Goal: Task Accomplishment & Management: Manage account settings

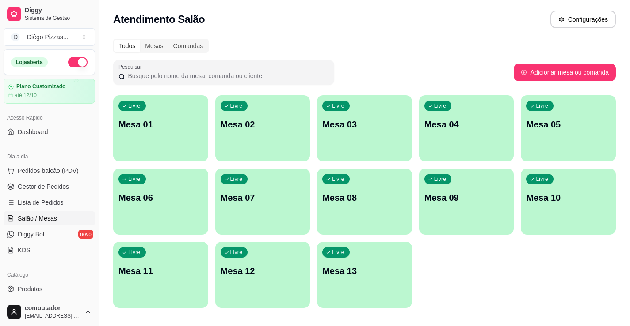
click at [253, 200] on p "Mesa 07" at bounding box center [262, 198] width 84 height 12
click at [244, 220] on div "Livre Mesa 07" at bounding box center [262, 197] width 95 height 56
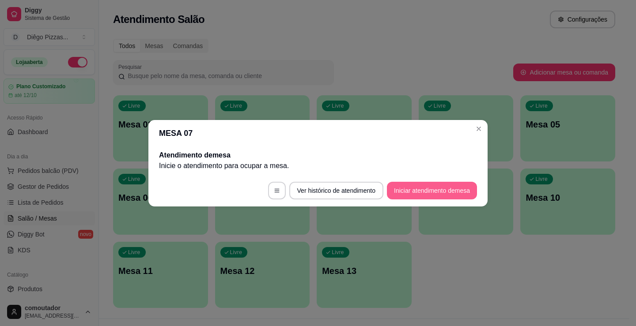
click at [406, 188] on button "Iniciar atendimento de mesa" at bounding box center [432, 191] width 90 height 18
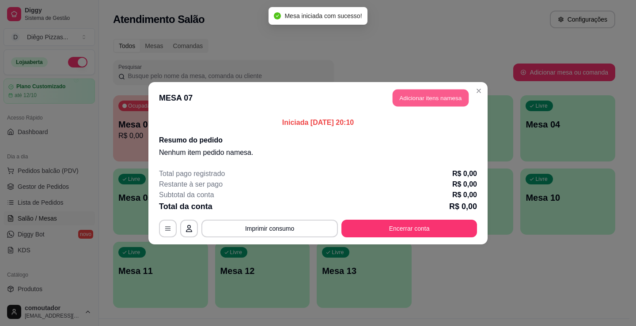
click at [429, 101] on button "Adicionar itens na mesa" at bounding box center [431, 97] width 76 height 17
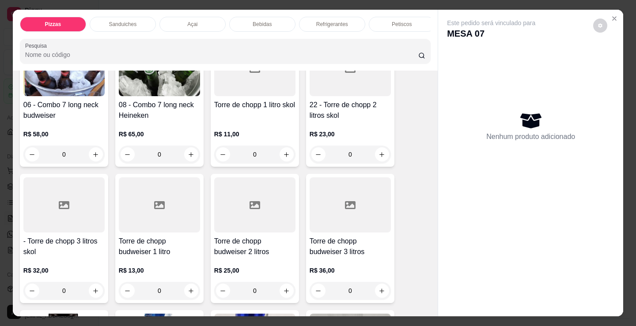
scroll to position [1723, 0]
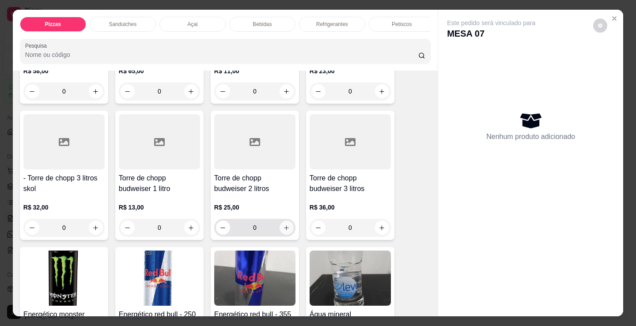
click at [285, 231] on icon "increase-product-quantity" at bounding box center [287, 228] width 5 height 5
type input "1"
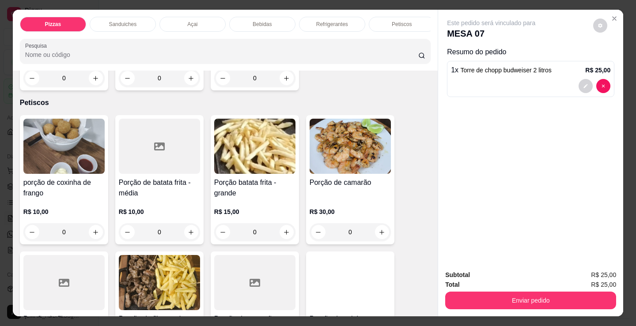
scroll to position [2872, 0]
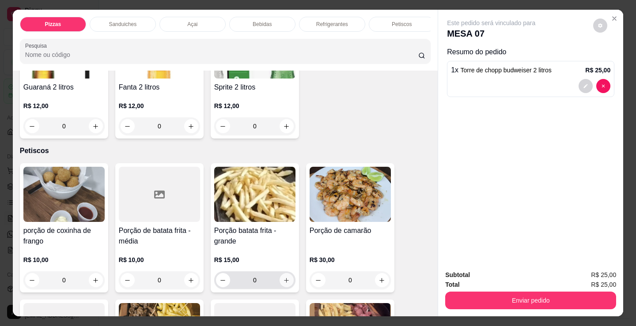
click at [286, 282] on icon "increase-product-quantity" at bounding box center [286, 280] width 7 height 7
type input "1"
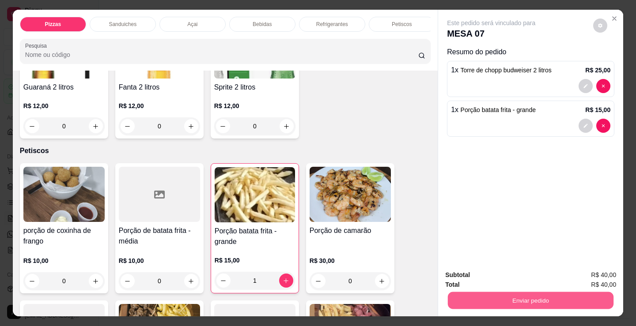
click at [482, 303] on button "Enviar pedido" at bounding box center [531, 300] width 166 height 17
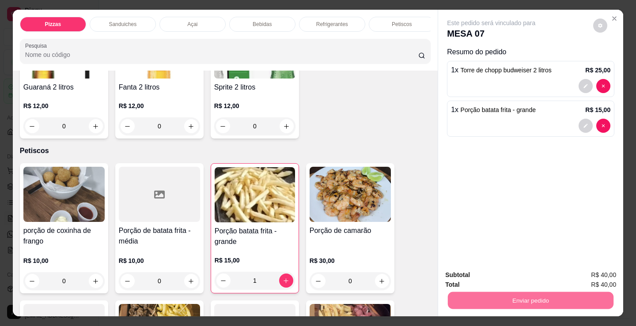
click at [543, 275] on button "Registrar cliente" at bounding box center [534, 275] width 58 height 17
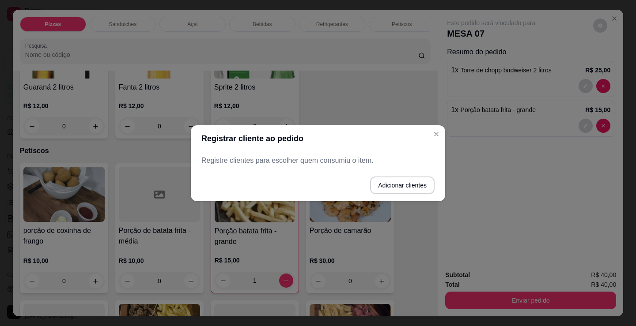
click at [266, 164] on p "Registre clientes para escolher quem consumiu o item." at bounding box center [317, 161] width 233 height 11
click at [266, 162] on p "Registre clientes para escolher quem consumiu o item." at bounding box center [317, 161] width 233 height 11
click at [398, 186] on button "Adicionar clientes" at bounding box center [402, 186] width 65 height 18
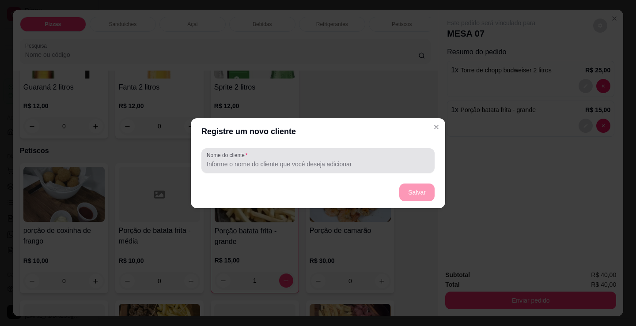
click at [293, 166] on input "Nome do cliente" at bounding box center [318, 164] width 223 height 9
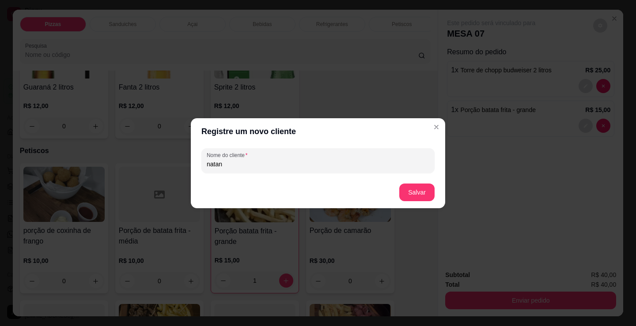
type input "natan"
click at [411, 188] on button "Salvar" at bounding box center [417, 192] width 34 height 17
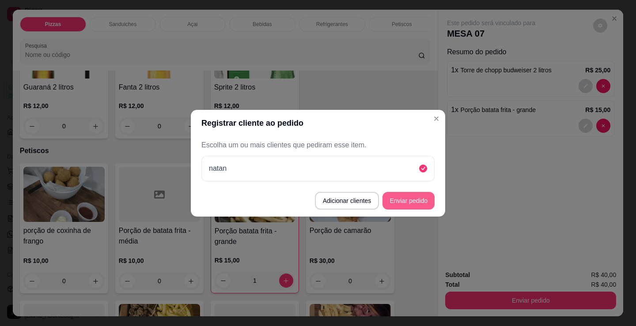
click at [421, 196] on button "Enviar pedido" at bounding box center [409, 201] width 52 height 18
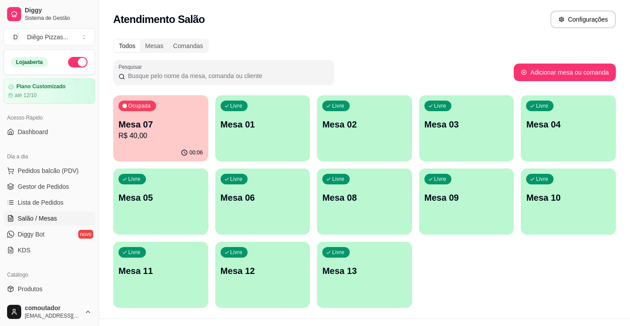
click at [448, 75] on div "Pesquisar" at bounding box center [313, 72] width 400 height 25
click at [143, 136] on p "R$ 40,00" at bounding box center [161, 136] width 82 height 10
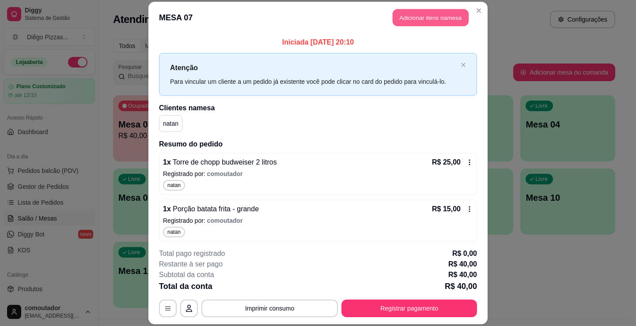
click at [405, 25] on button "Adicionar itens na mesa" at bounding box center [431, 17] width 76 height 17
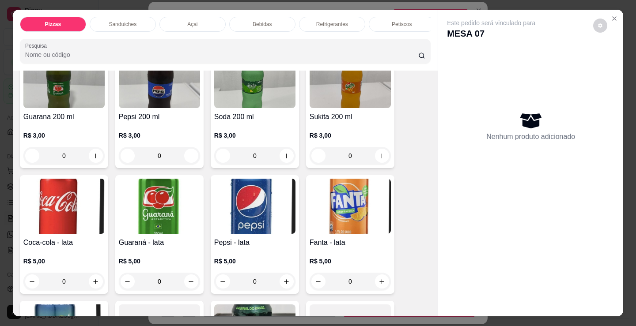
scroll to position [2341, 0]
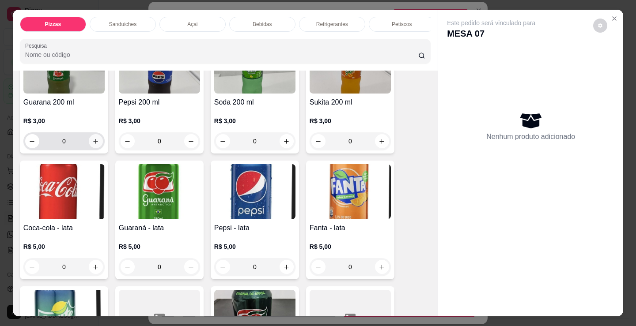
click at [92, 145] on icon "increase-product-quantity" at bounding box center [95, 141] width 7 height 7
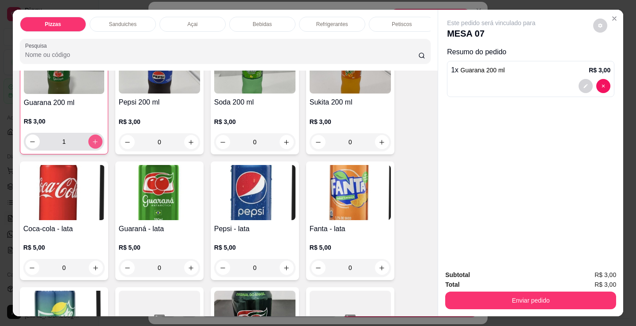
type input "1"
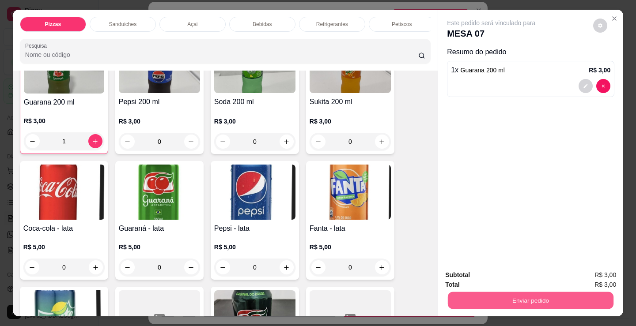
click at [503, 299] on button "Enviar pedido" at bounding box center [531, 300] width 166 height 17
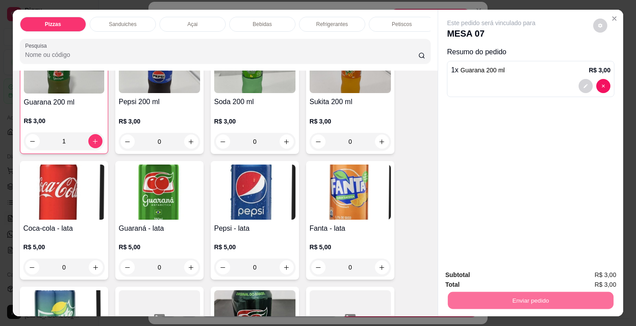
click at [600, 276] on button "Enviar pedido" at bounding box center [594, 275] width 50 height 17
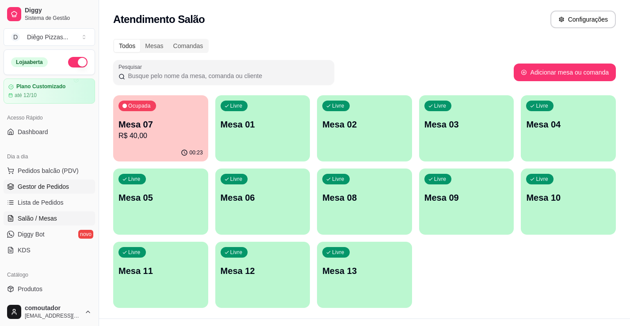
click at [29, 185] on span "Gestor de Pedidos" at bounding box center [43, 186] width 51 height 9
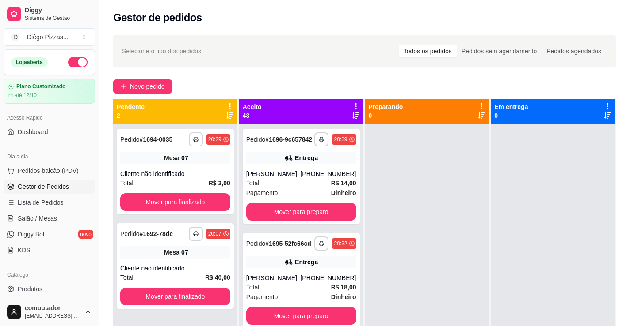
click at [444, 296] on div at bounding box center [427, 287] width 124 height 326
click at [67, 125] on div "Acesso Rápido" at bounding box center [49, 118] width 91 height 14
click at [56, 127] on link "Dashboard" at bounding box center [49, 132] width 91 height 14
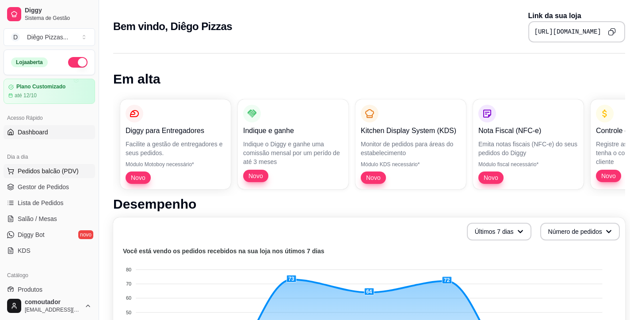
click at [65, 164] on button "Pedidos balcão (PDV)" at bounding box center [49, 171] width 91 height 14
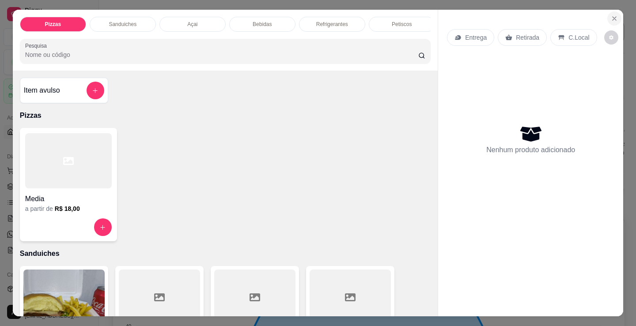
click at [611, 15] on icon "Close" at bounding box center [614, 18] width 7 height 7
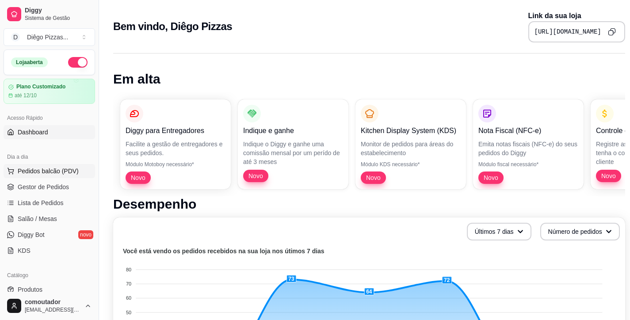
click at [25, 168] on span "Pedidos balcão (PDV)" at bounding box center [48, 171] width 61 height 9
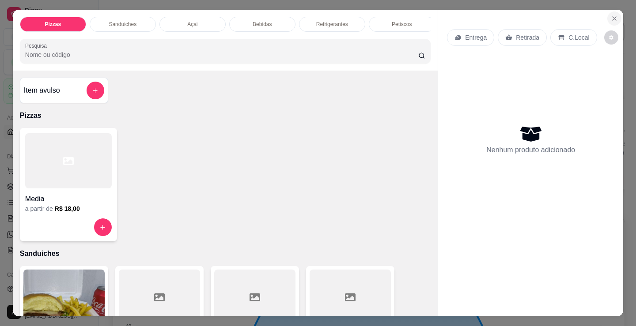
click at [611, 18] on icon "Close" at bounding box center [614, 18] width 7 height 7
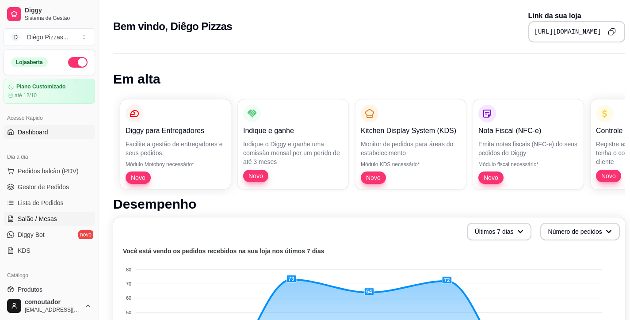
click at [31, 215] on span "Salão / Mesas" at bounding box center [37, 218] width 39 height 9
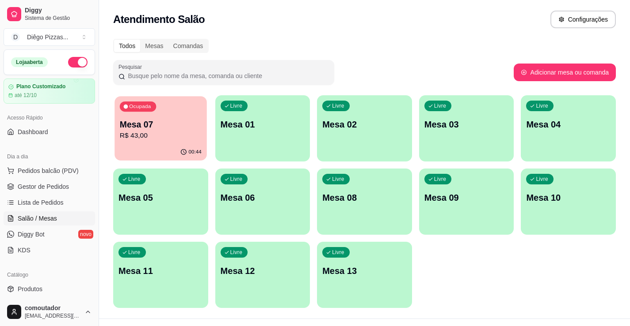
click at [135, 142] on div "Ocupada Mesa 07 R$ 43,00" at bounding box center [160, 120] width 92 height 48
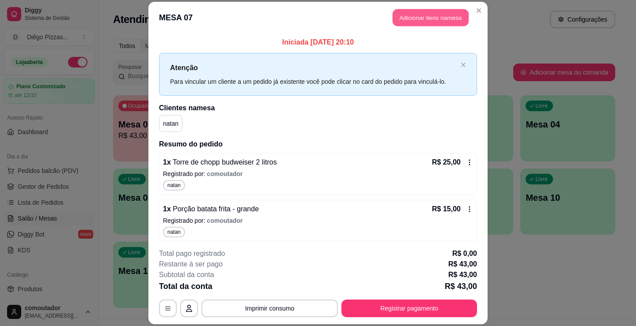
click at [419, 11] on button "Adicionar itens na mesa" at bounding box center [431, 17] width 76 height 17
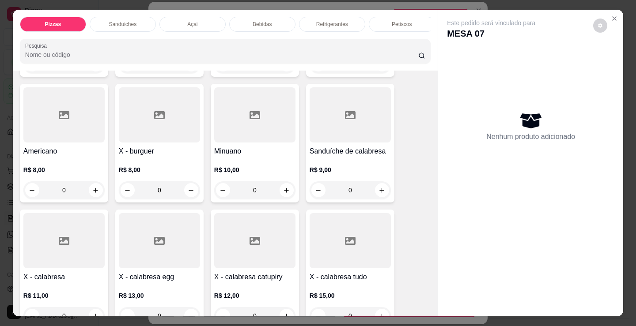
scroll to position [309, 0]
click at [269, 19] on div "Bebidas" at bounding box center [262, 24] width 66 height 15
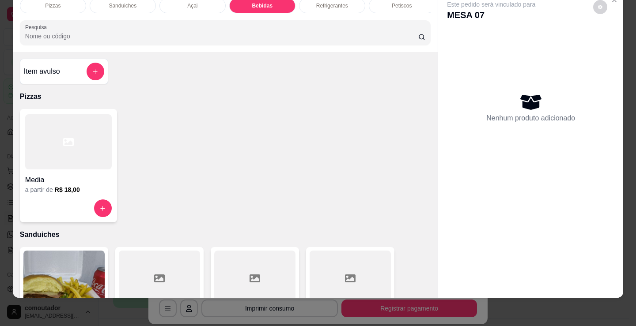
scroll to position [0, 0]
click at [325, 5] on div "Refrigerantes" at bounding box center [332, 5] width 66 height 15
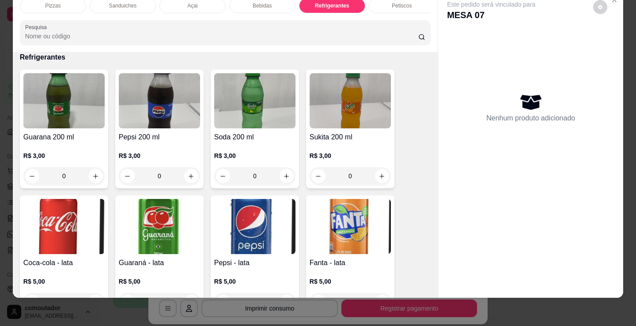
click at [424, 14] on div "Pizzas Sanduiches Açai Bebidas Refrigerantes Petiscos doces Cigarros utensílios…" at bounding box center [225, 21] width 425 height 61
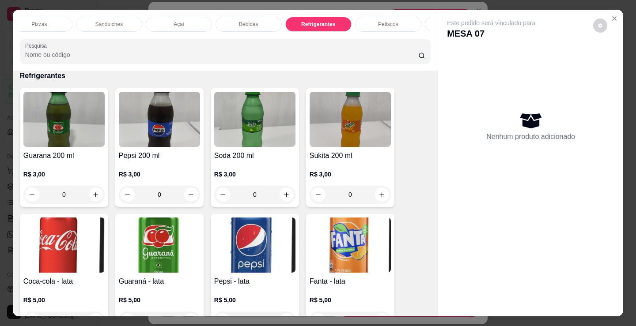
scroll to position [0, 0]
click at [255, 21] on p "Bebidas" at bounding box center [262, 24] width 19 height 7
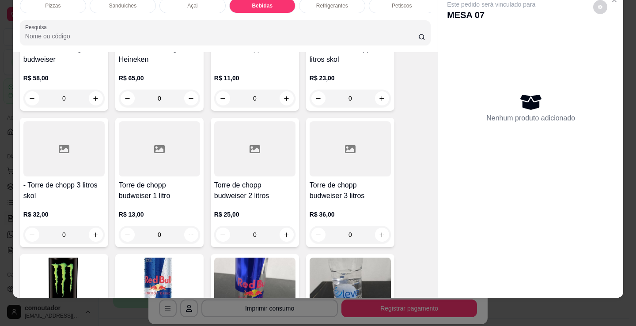
scroll to position [1713, 0]
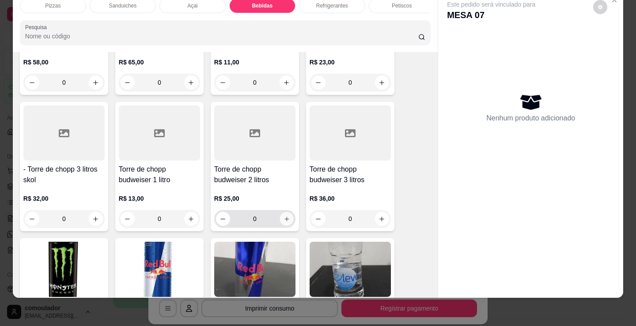
click at [286, 221] on icon "increase-product-quantity" at bounding box center [287, 219] width 7 height 7
type input "1"
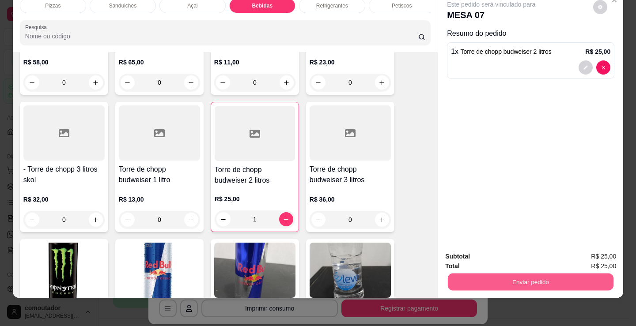
click at [546, 273] on button "Enviar pedido" at bounding box center [531, 281] width 166 height 17
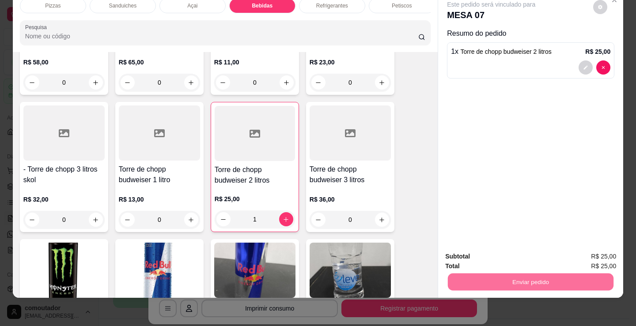
click at [596, 257] on button "Enviar pedido" at bounding box center [594, 254] width 50 height 17
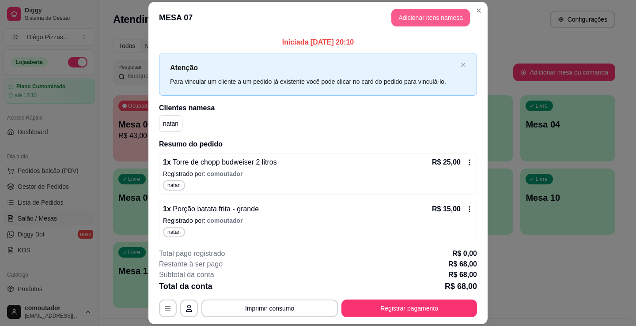
click at [454, 14] on button "Adicionar itens na mesa" at bounding box center [430, 18] width 79 height 18
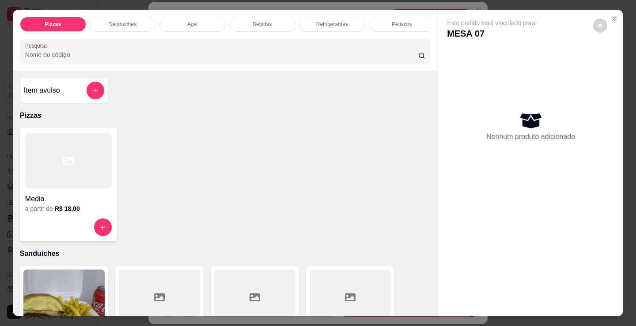
click at [316, 21] on p "Refrigerantes" at bounding box center [332, 24] width 32 height 7
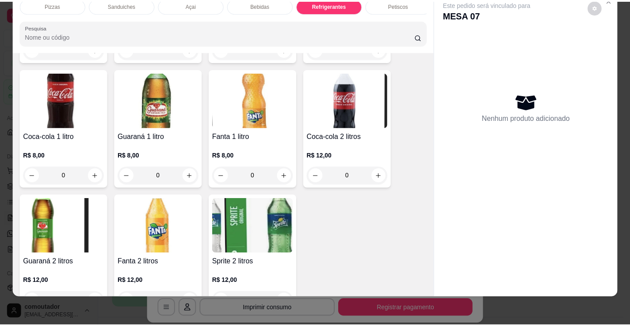
scroll to position [2686, 0]
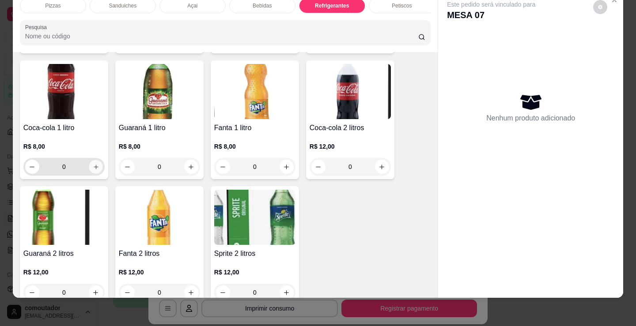
click at [97, 167] on button "increase-product-quantity" at bounding box center [96, 167] width 14 height 14
type input "1"
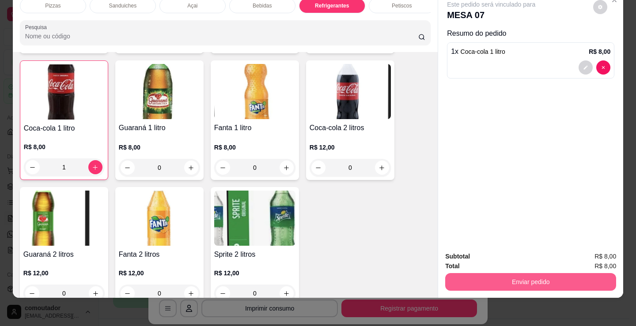
click at [532, 280] on button "Enviar pedido" at bounding box center [530, 282] width 171 height 18
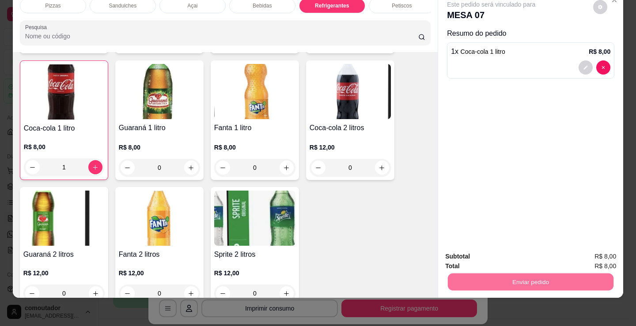
click at [606, 249] on button "Enviar pedido" at bounding box center [593, 254] width 49 height 16
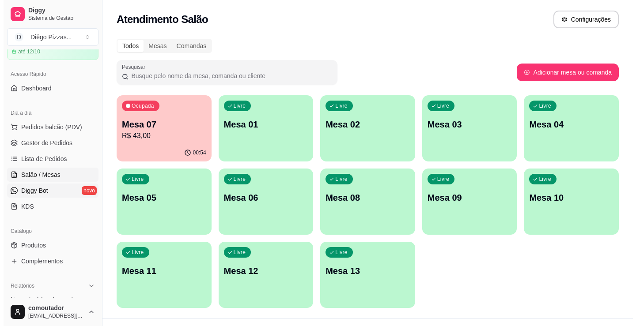
scroll to position [44, 0]
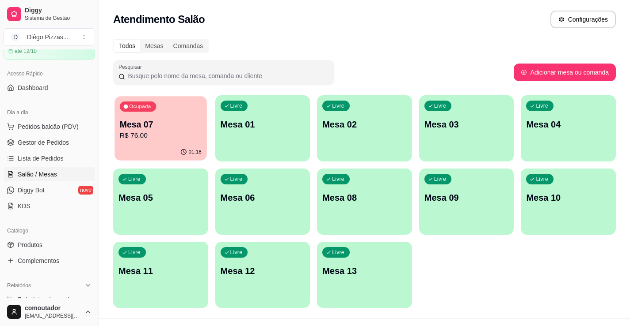
click at [155, 108] on div "Ocupada" at bounding box center [138, 107] width 36 height 10
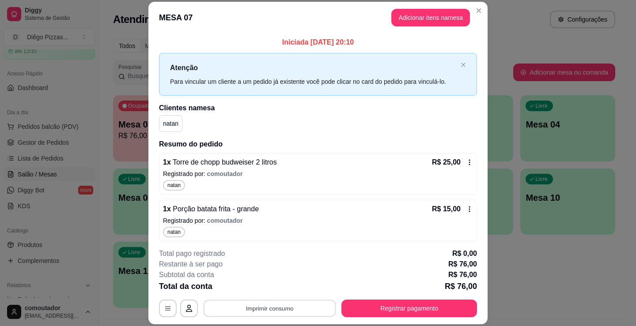
click at [290, 306] on button "Imprimir consumo" at bounding box center [270, 308] width 133 height 17
click at [285, 288] on button "IMPRESSORA" at bounding box center [269, 288] width 62 height 14
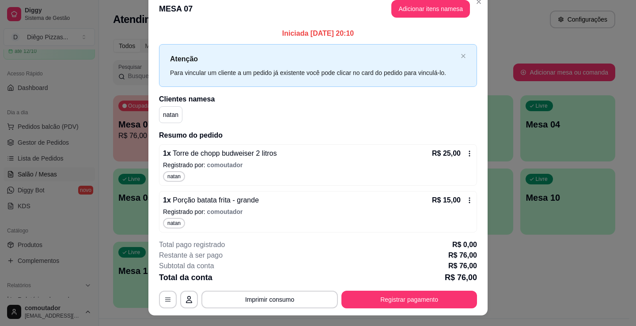
scroll to position [0, 0]
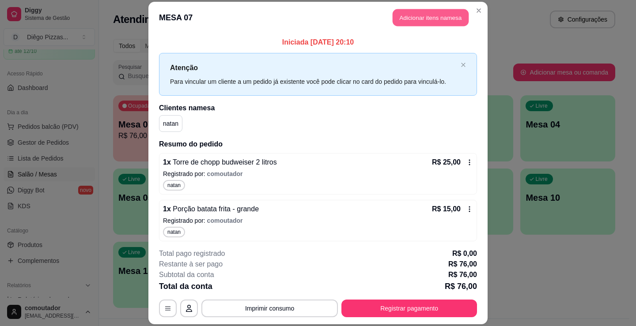
click at [427, 9] on button "Adicionar itens na mesa" at bounding box center [431, 17] width 76 height 17
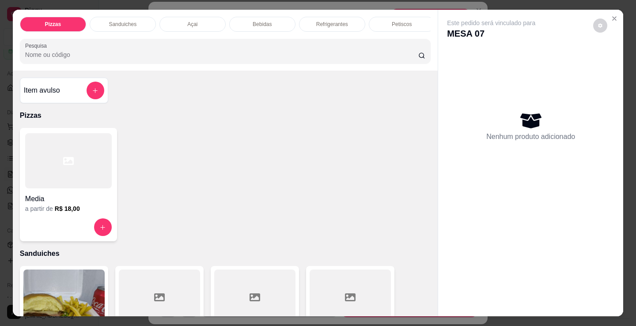
click at [256, 17] on div "Bebidas" at bounding box center [262, 24] width 66 height 15
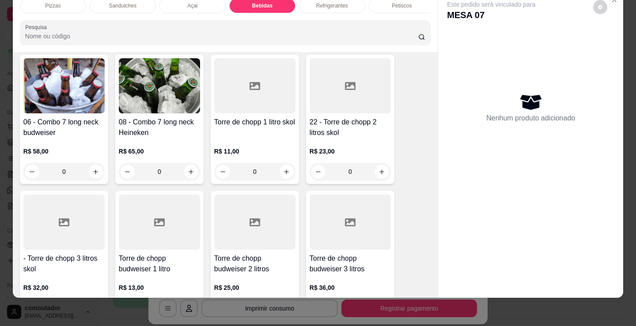
scroll to position [1669, 0]
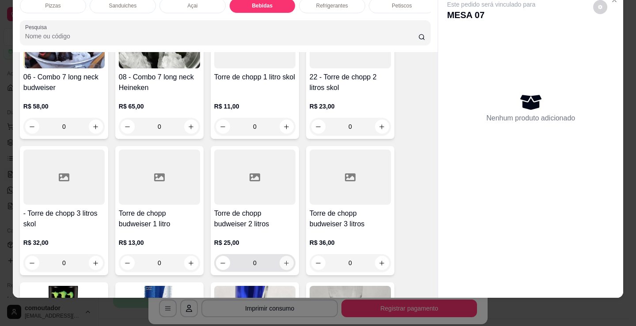
click at [285, 268] on button "increase-product-quantity" at bounding box center [287, 263] width 14 height 14
type input "1"
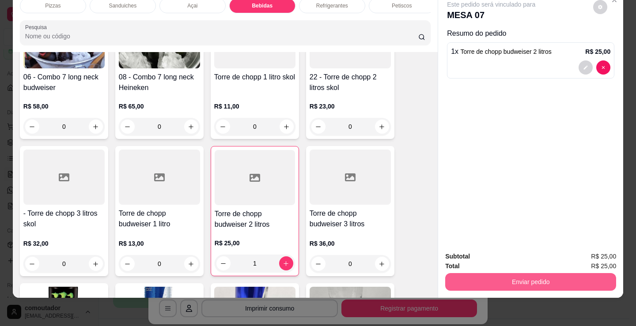
click at [535, 280] on button "Enviar pedido" at bounding box center [530, 282] width 171 height 18
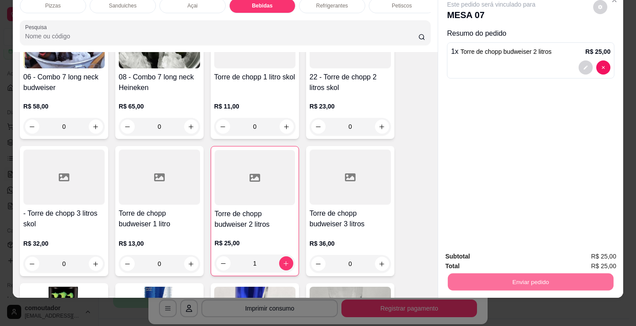
click at [606, 249] on button "Enviar pedido" at bounding box center [594, 254] width 50 height 17
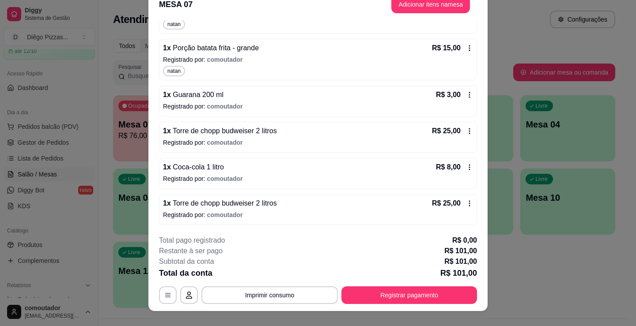
scroll to position [27, 0]
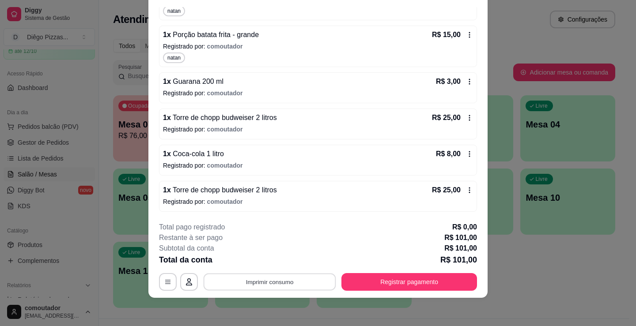
click at [259, 279] on button "Imprimir consumo" at bounding box center [270, 282] width 133 height 17
click at [259, 253] on div "Escolha a impressora IMPRESSORA" at bounding box center [269, 256] width 73 height 30
click at [255, 258] on button "IMPRESSORA" at bounding box center [269, 262] width 64 height 14
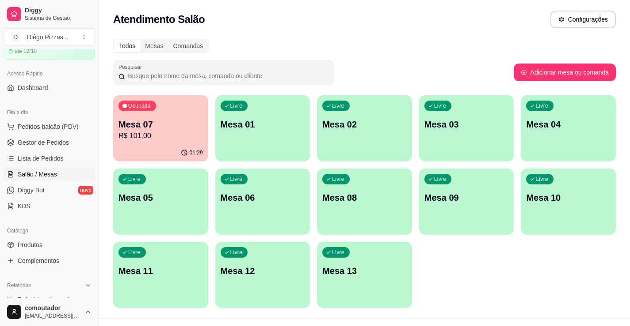
click at [247, 201] on p "Mesa 06" at bounding box center [262, 198] width 84 height 12
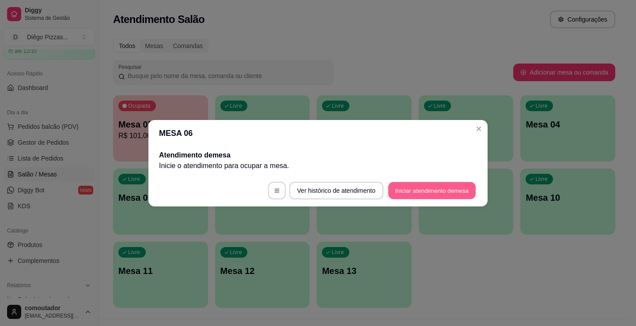
click at [412, 189] on button "Iniciar atendimento de mesa" at bounding box center [431, 190] width 87 height 17
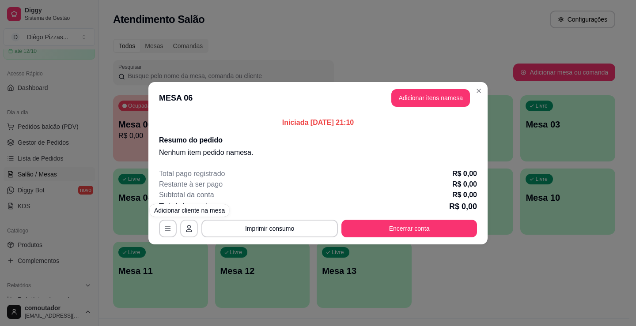
click at [188, 226] on icon "button" at bounding box center [189, 228] width 7 height 7
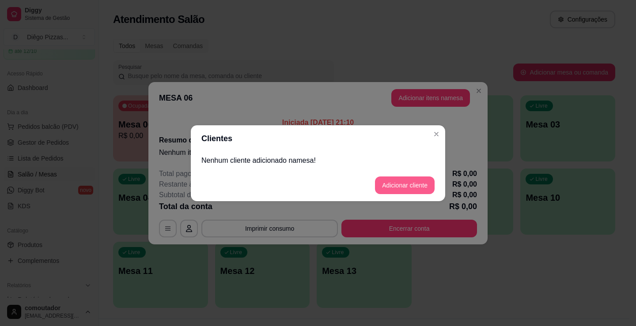
click at [411, 191] on button "Adicionar cliente" at bounding box center [405, 186] width 60 height 18
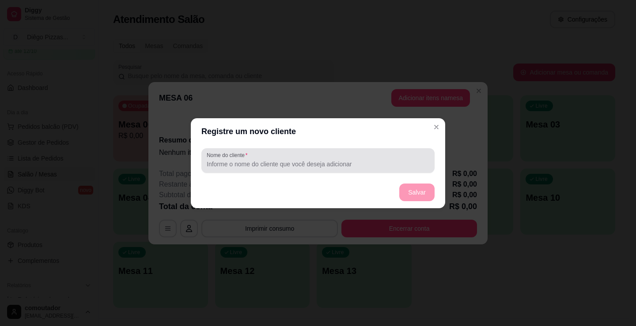
drag, startPoint x: 364, startPoint y: 152, endPoint x: 359, endPoint y: 159, distance: 8.9
click at [361, 154] on div at bounding box center [318, 161] width 223 height 18
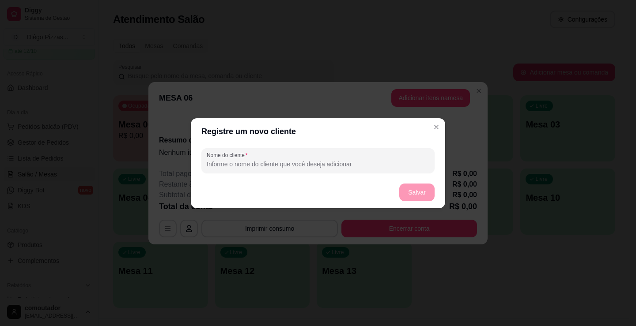
click at [358, 162] on input "Nome do cliente" at bounding box center [318, 164] width 223 height 9
type input "vini"
click at [418, 193] on button "Salvar" at bounding box center [417, 192] width 34 height 17
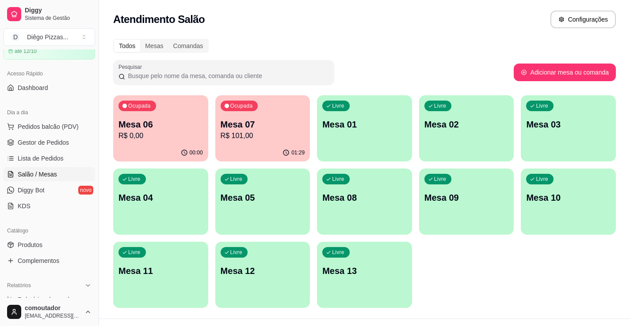
click at [173, 136] on p "R$ 0,00" at bounding box center [160, 136] width 84 height 11
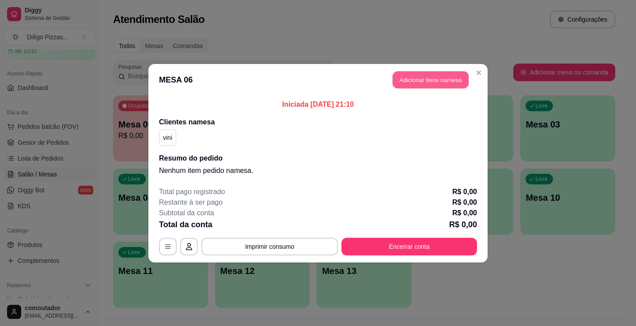
click at [440, 86] on button "Adicionar itens na mesa" at bounding box center [431, 79] width 76 height 17
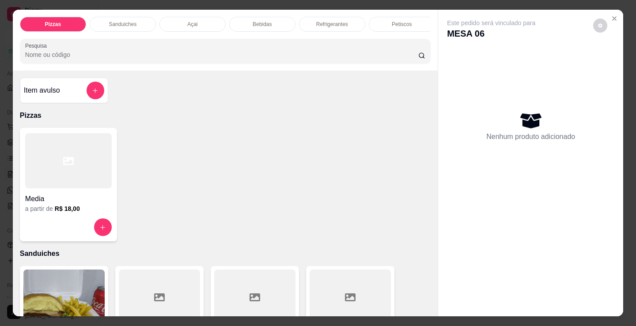
click at [32, 170] on div at bounding box center [68, 160] width 87 height 55
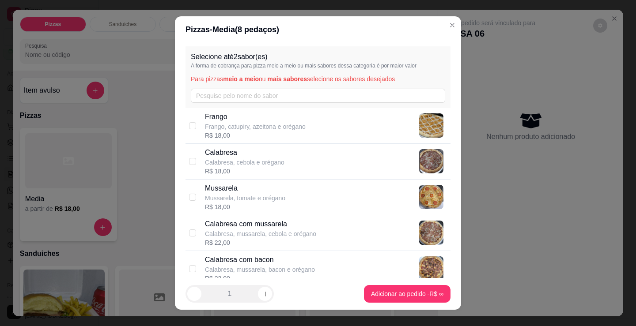
click at [292, 164] on div "Calabresa Calabresa, cebola e orégano R$ 18,00" at bounding box center [326, 162] width 242 height 28
checkbox input "true"
click at [262, 291] on icon "increase-product-quantity" at bounding box center [265, 294] width 7 height 7
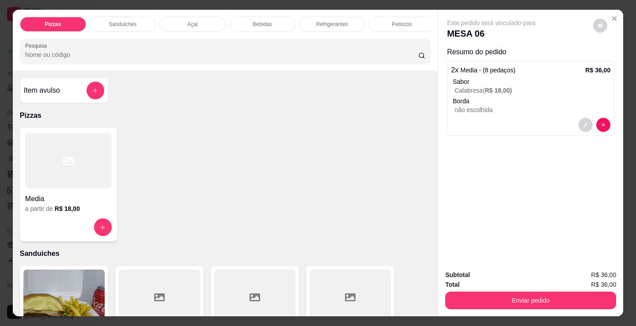
click at [74, 205] on h4 "Media" at bounding box center [68, 199] width 87 height 11
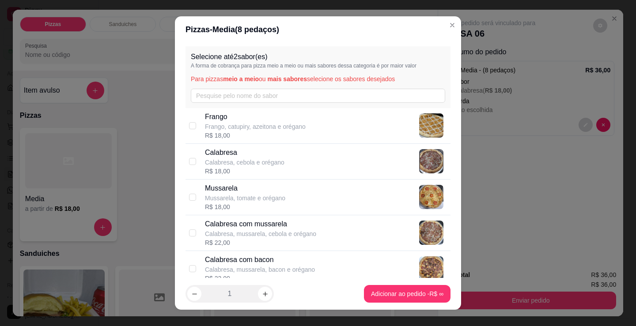
click at [236, 196] on p "Mussarela, tomate e orégano" at bounding box center [245, 198] width 80 height 9
checkbox input "true"
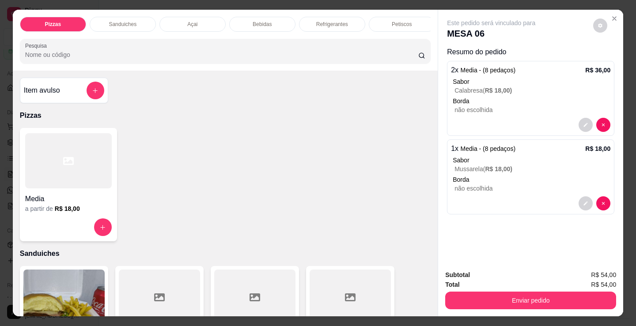
click at [92, 198] on h4 "Media" at bounding box center [68, 199] width 87 height 11
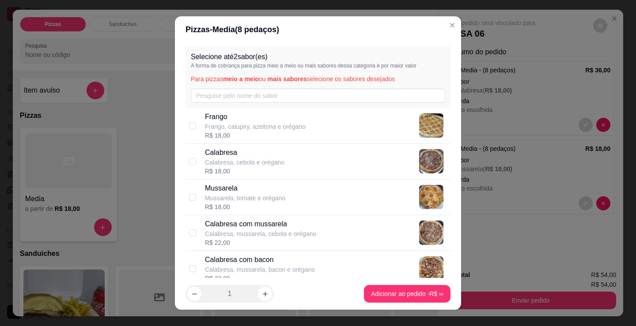
click at [224, 130] on p "Frango, catupiry, azeitona e orégano" at bounding box center [255, 126] width 101 height 9
checkbox input "true"
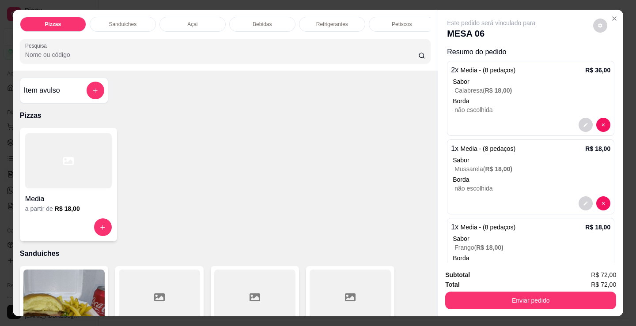
click at [332, 22] on p "Refrigerantes" at bounding box center [332, 24] width 32 height 7
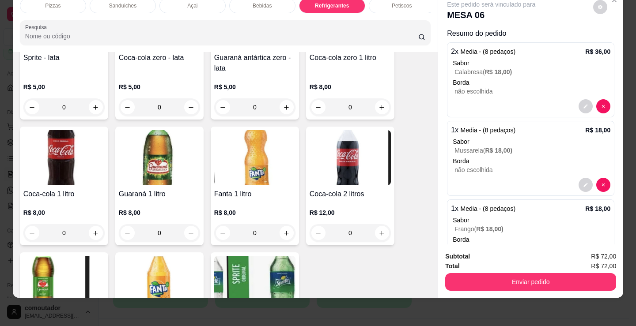
scroll to position [2641, 0]
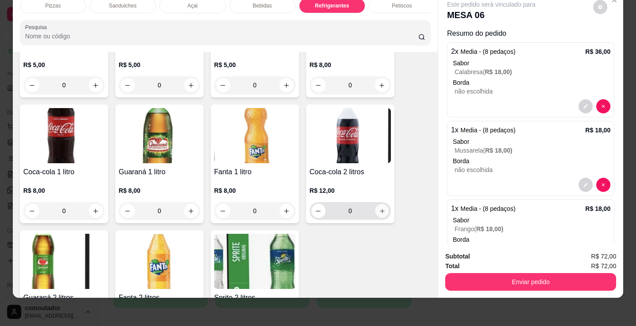
click at [380, 209] on icon "increase-product-quantity" at bounding box center [382, 211] width 7 height 7
type input "1"
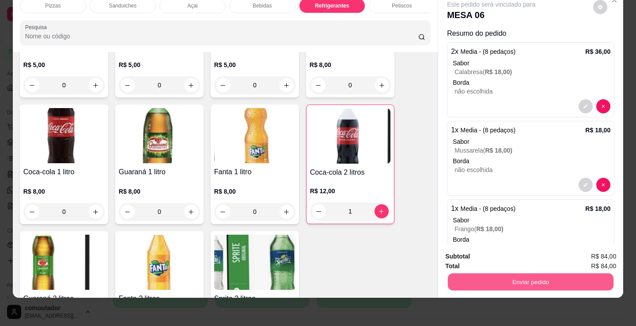
click at [492, 277] on button "Enviar pedido" at bounding box center [531, 281] width 166 height 17
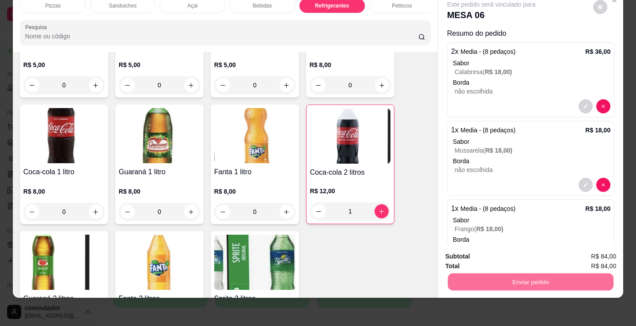
click at [611, 250] on button "Enviar pedido" at bounding box center [593, 254] width 49 height 16
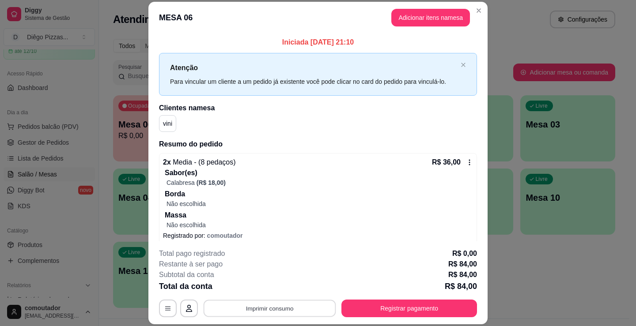
click at [259, 307] on button "Imprimir consumo" at bounding box center [270, 308] width 133 height 17
click at [267, 287] on button "IMPRESSORA" at bounding box center [269, 288] width 62 height 14
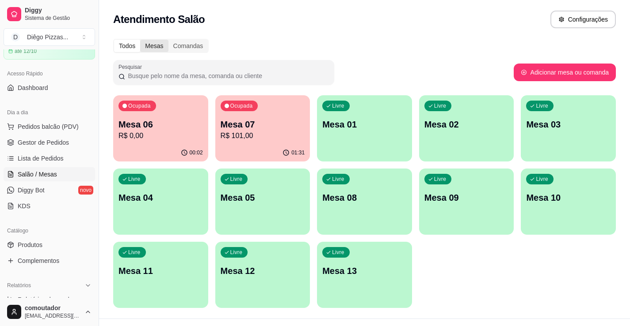
click at [148, 44] on div "Mesas" at bounding box center [154, 46] width 28 height 12
click at [140, 40] on input "Mesas" at bounding box center [140, 40] width 0 height 0
click at [138, 44] on div "Todos" at bounding box center [127, 46] width 26 height 12
click at [114, 40] on input "Todos" at bounding box center [114, 40] width 0 height 0
click at [79, 247] on link "Produtos" at bounding box center [49, 245] width 91 height 14
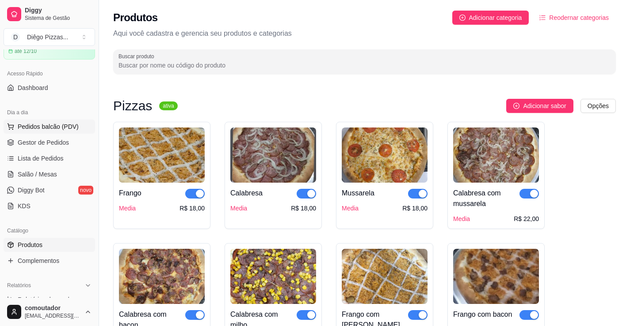
click at [50, 127] on span "Pedidos balcão (PDV)" at bounding box center [48, 126] width 61 height 9
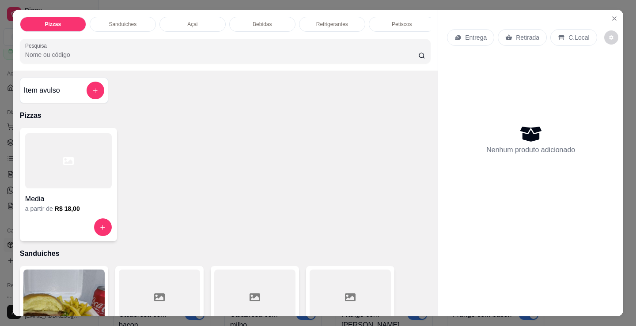
click at [29, 189] on div at bounding box center [68, 160] width 87 height 55
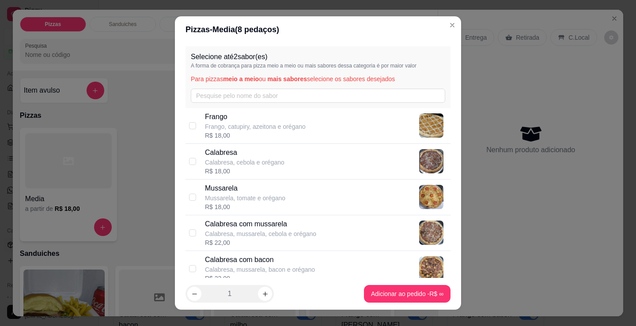
click at [195, 165] on div "Calabresa Calabresa, cebola e orégano R$ 18,00" at bounding box center [318, 162] width 265 height 36
checkbox input "true"
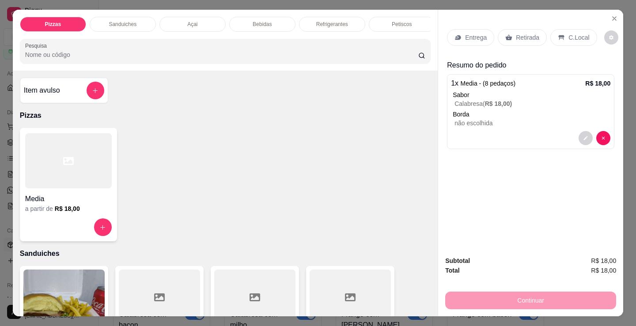
click at [465, 33] on p "Entrega" at bounding box center [476, 37] width 22 height 9
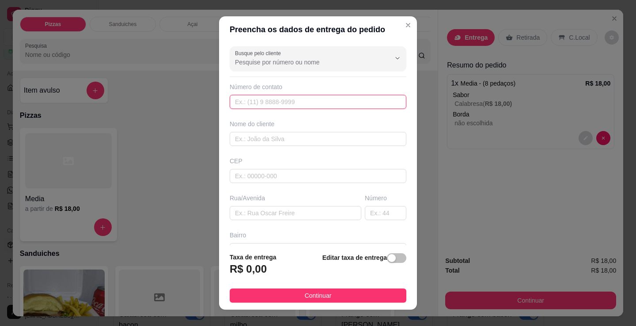
click at [268, 104] on input "text" at bounding box center [318, 102] width 177 height 14
click at [274, 193] on div "Busque pelo cliente Número de contato Nome do cliente CEP Rua/[GEOGRAPHIC_DATA]" at bounding box center [318, 144] width 198 height 203
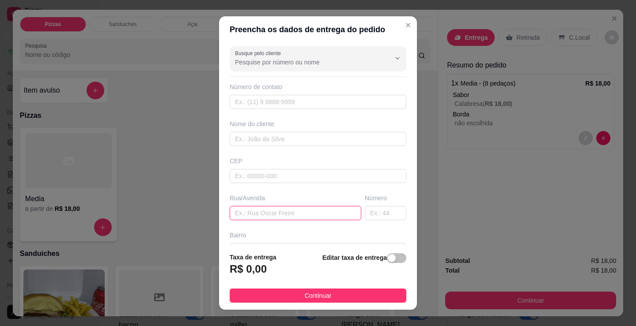
click at [260, 213] on input "text" at bounding box center [296, 213] width 132 height 14
click at [230, 212] on input "jardel" at bounding box center [296, 213] width 132 height 14
type input "na casa de jardel"
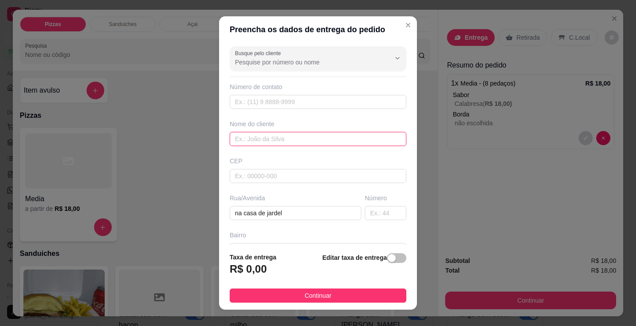
click at [289, 138] on input "text" at bounding box center [318, 139] width 177 height 14
click at [269, 139] on input "text" at bounding box center [318, 139] width 177 height 14
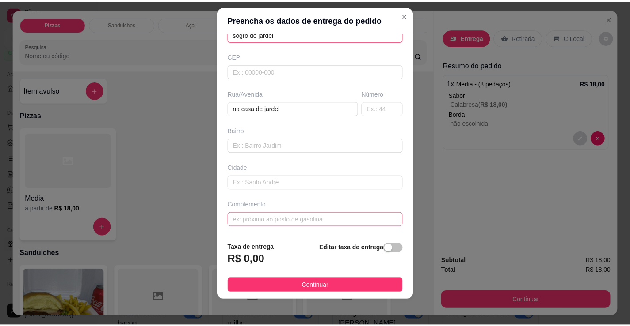
scroll to position [12, 0]
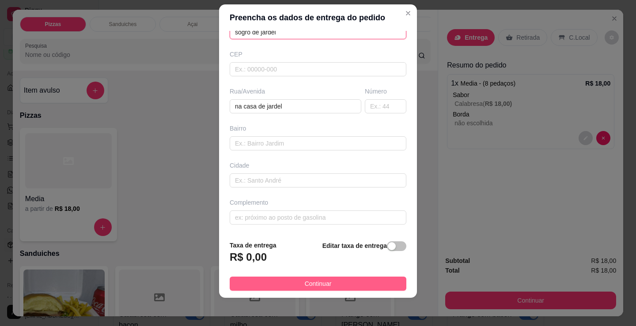
type input "sogro de jardel"
click at [300, 290] on button "Continuar" at bounding box center [318, 284] width 177 height 14
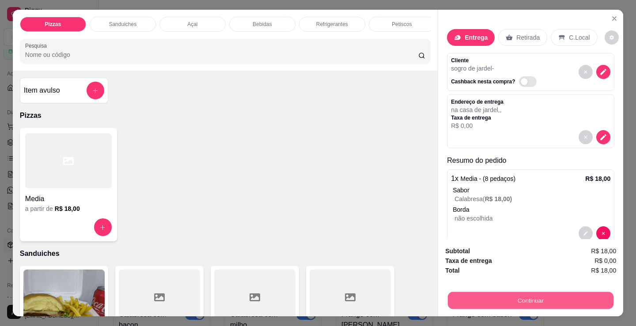
click at [485, 293] on button "Continuar" at bounding box center [531, 300] width 166 height 17
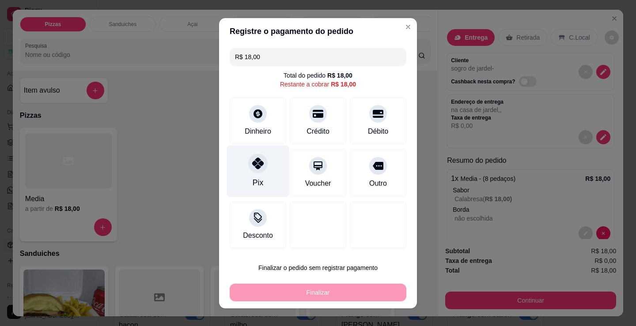
click at [244, 165] on div "Pix" at bounding box center [258, 171] width 62 height 52
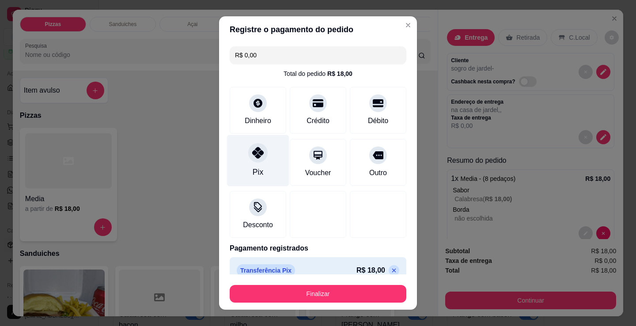
click at [252, 152] on icon at bounding box center [257, 152] width 11 height 11
drag, startPoint x: 246, startPoint y: 157, endPoint x: 243, endPoint y: 165, distance: 8.5
click at [245, 160] on div "Pix" at bounding box center [258, 161] width 62 height 52
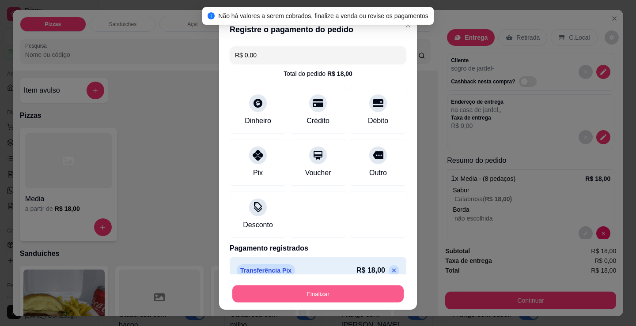
click at [275, 290] on button "Finalizar" at bounding box center [317, 294] width 171 height 17
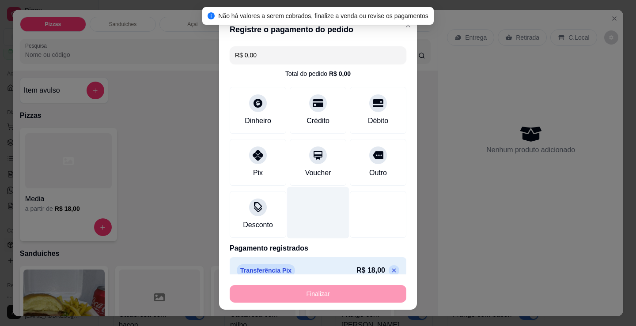
type input "-R$ 18,00"
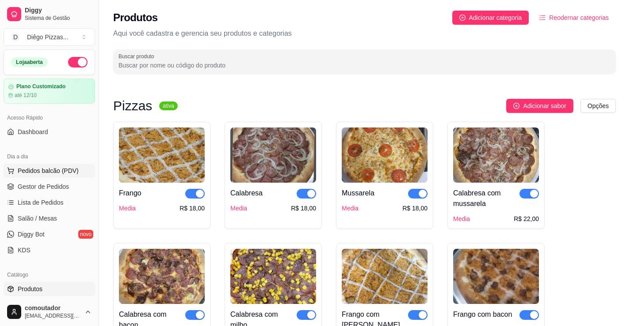
click at [64, 171] on span "Pedidos balcão (PDV)" at bounding box center [48, 171] width 61 height 9
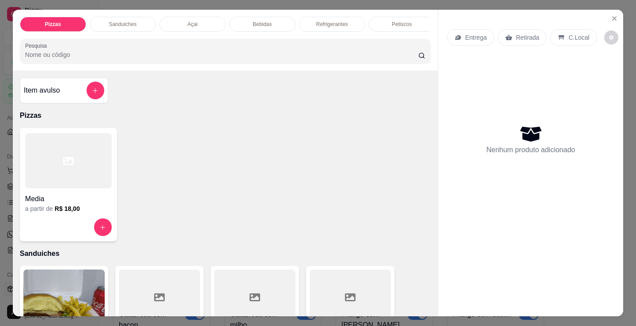
click at [83, 188] on div at bounding box center [68, 160] width 87 height 55
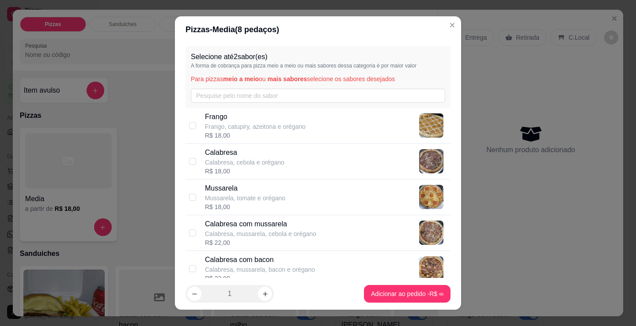
click at [227, 164] on p "Calabresa, cebola e orégano" at bounding box center [245, 162] width 80 height 9
checkbox input "true"
click at [229, 190] on p "Mussarela" at bounding box center [245, 188] width 80 height 11
checkbox input "true"
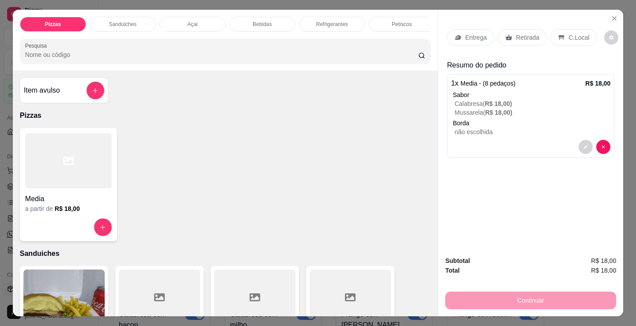
click at [582, 33] on p "C.Local" at bounding box center [579, 37] width 21 height 9
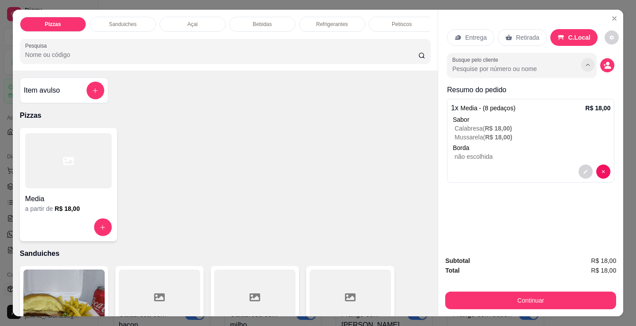
click at [581, 62] on button "Show suggestions" at bounding box center [588, 65] width 14 height 14
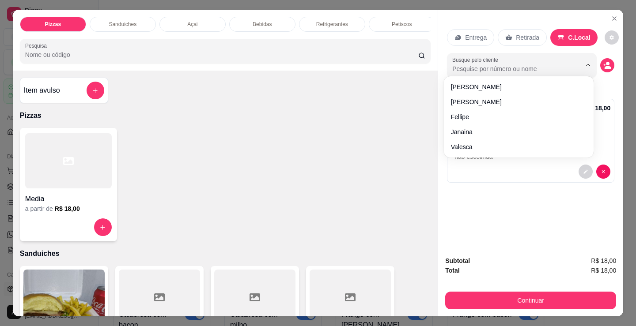
click at [527, 66] on input "Busque pelo cliente" at bounding box center [509, 69] width 114 height 9
type input "joao"
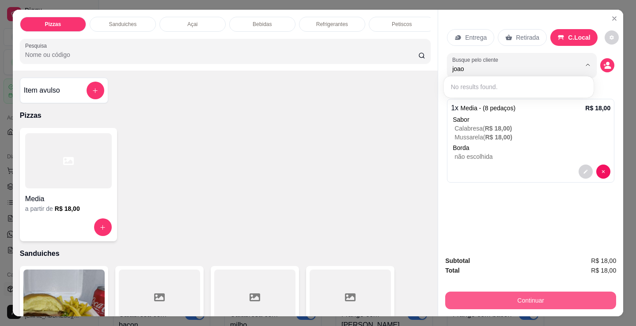
click at [543, 299] on button "Continuar" at bounding box center [530, 301] width 171 height 18
click at [540, 293] on button "Continuar" at bounding box center [531, 300] width 166 height 17
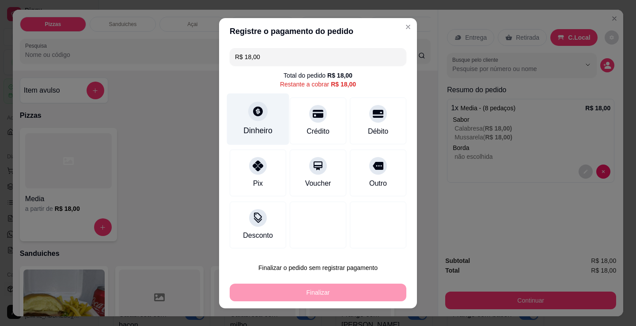
click at [241, 114] on div "Dinheiro" at bounding box center [258, 119] width 62 height 52
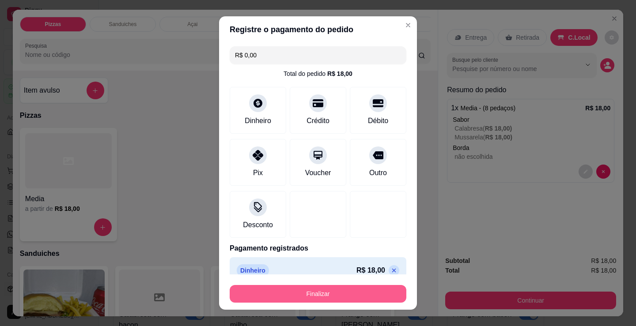
click at [300, 300] on button "Finalizar" at bounding box center [318, 294] width 177 height 18
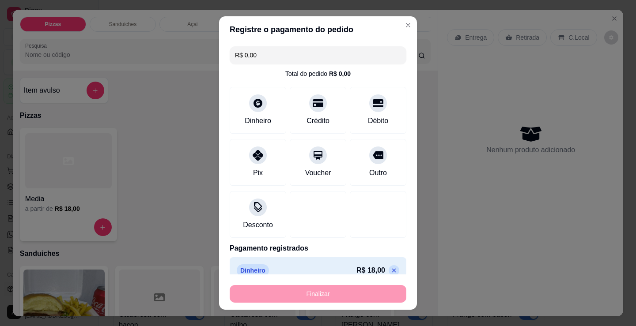
type input "-R$ 18,00"
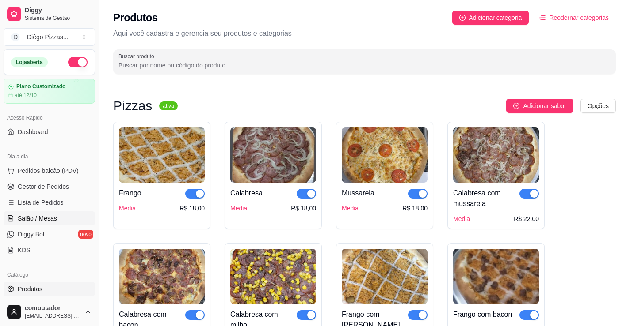
click at [42, 217] on span "Salão / Mesas" at bounding box center [37, 218] width 39 height 9
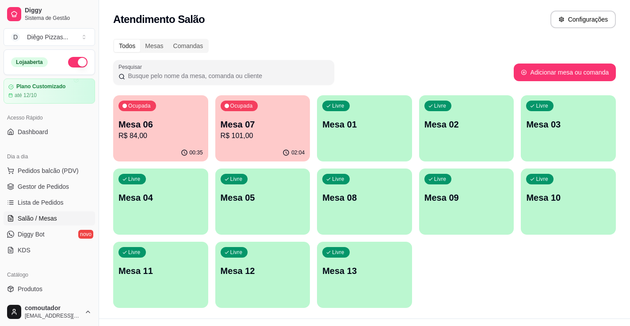
click at [144, 131] on p "R$ 84,00" at bounding box center [160, 136] width 84 height 11
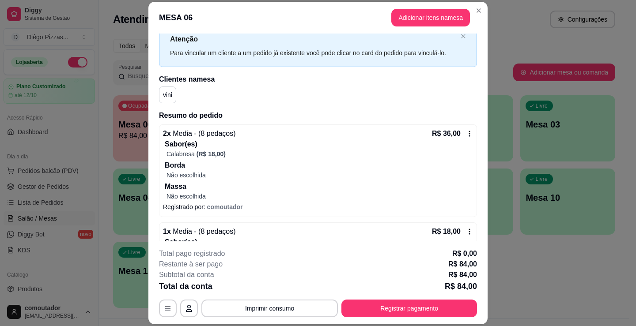
scroll to position [44, 0]
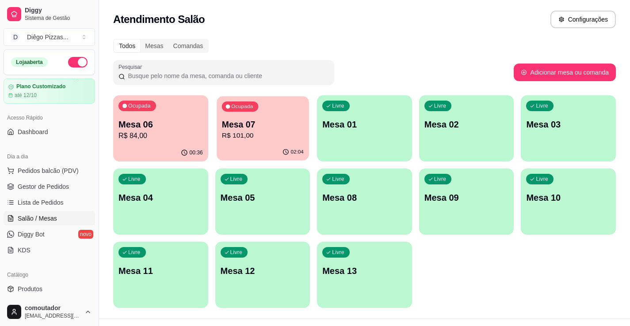
click at [246, 121] on p "Mesa 07" at bounding box center [262, 125] width 82 height 12
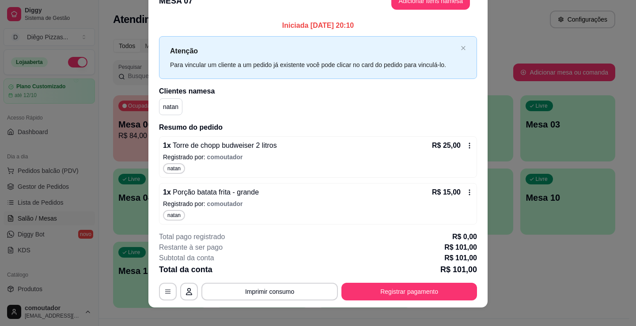
scroll to position [0, 0]
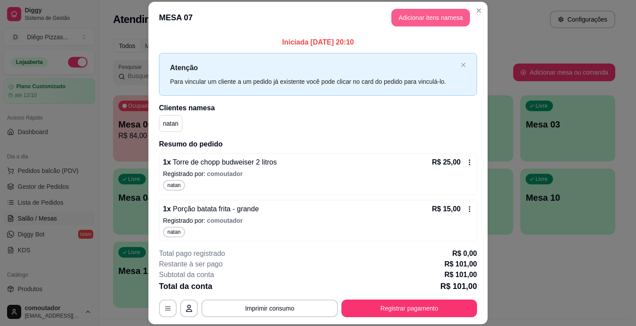
click at [432, 19] on button "Adicionar itens na mesa" at bounding box center [430, 18] width 79 height 18
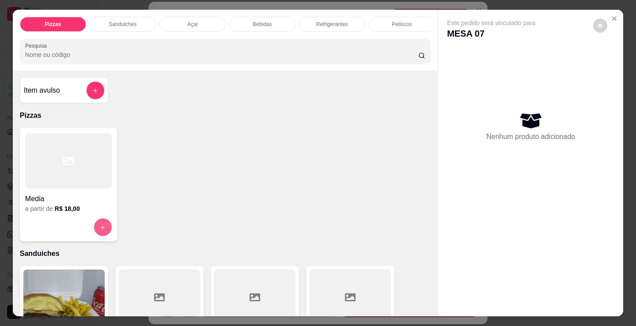
click at [101, 226] on button "increase-product-quantity" at bounding box center [103, 228] width 18 height 18
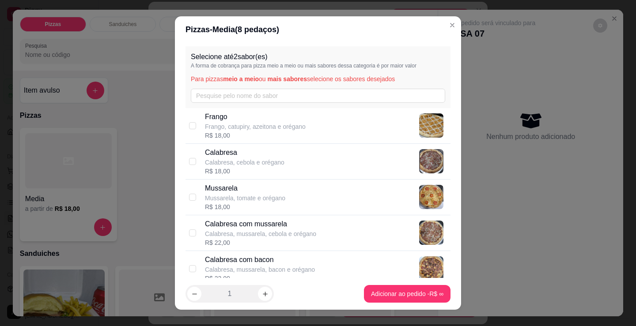
click at [248, 155] on p "Calabresa" at bounding box center [245, 153] width 80 height 11
checkbox input "true"
click at [253, 204] on div "R$ 18,00" at bounding box center [245, 207] width 80 height 9
checkbox input "true"
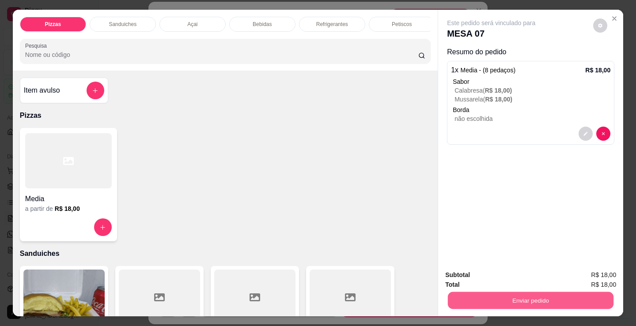
click at [490, 303] on button "Enviar pedido" at bounding box center [531, 300] width 166 height 17
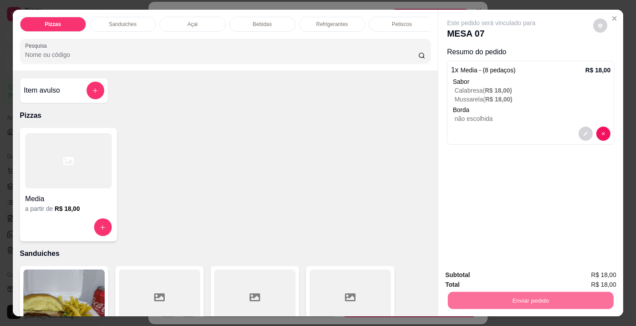
click at [581, 270] on button "Enviar pedido" at bounding box center [594, 275] width 50 height 17
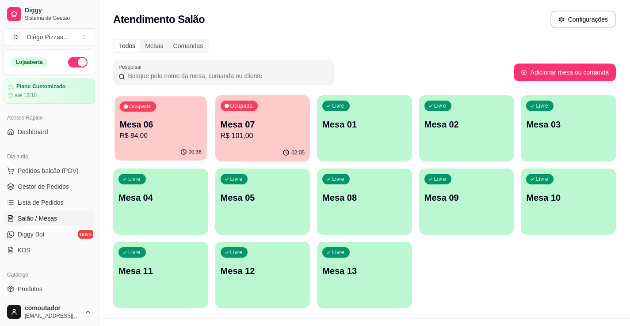
click at [139, 137] on p "R$ 84,00" at bounding box center [161, 136] width 82 height 10
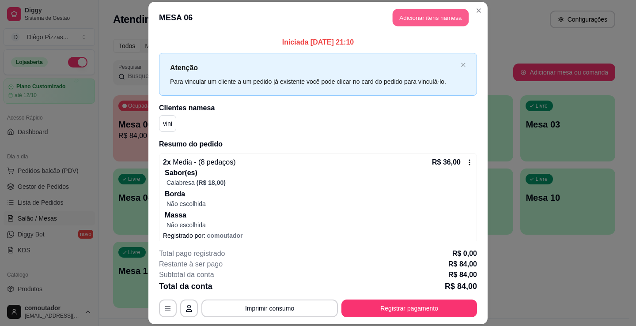
click at [421, 20] on button "Adicionar itens na mesa" at bounding box center [431, 17] width 76 height 17
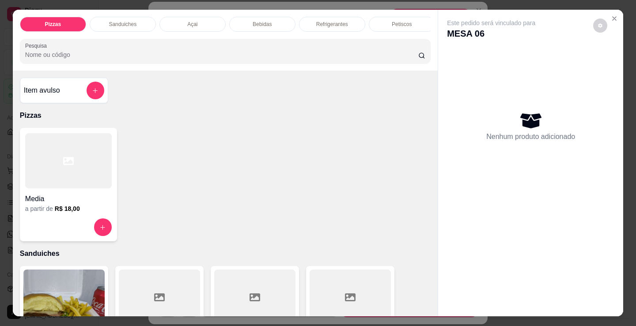
click at [253, 22] on p "Bebidas" at bounding box center [262, 24] width 19 height 7
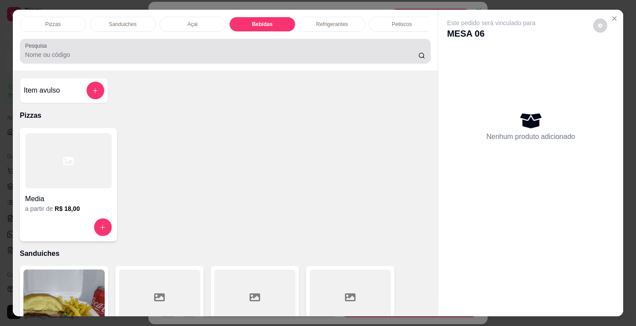
scroll to position [22, 0]
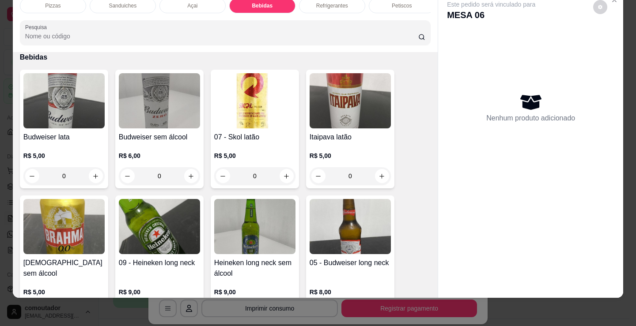
click at [328, 2] on p "Refrigerantes" at bounding box center [332, 5] width 32 height 7
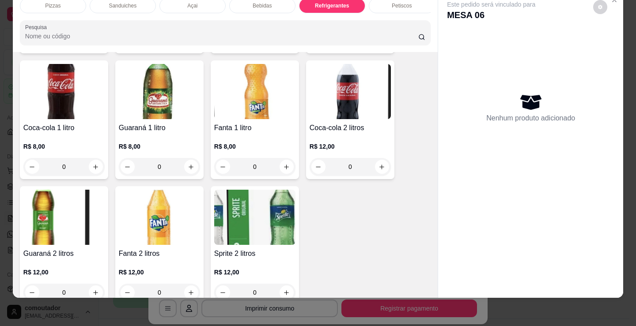
scroll to position [2730, 0]
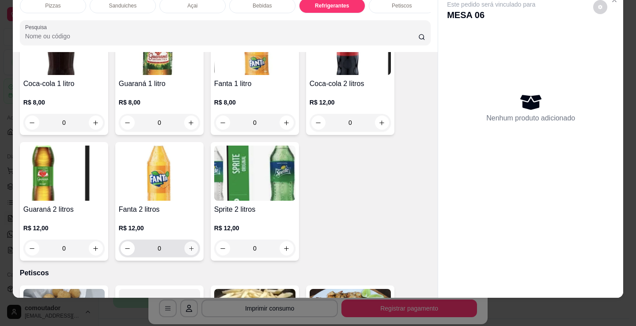
click at [190, 250] on icon "increase-product-quantity" at bounding box center [191, 249] width 7 height 7
type input "1"
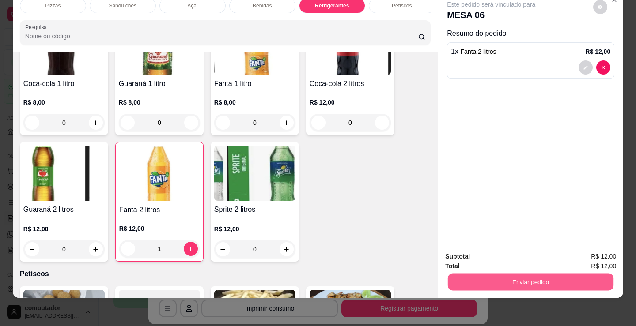
click at [492, 273] on button "Enviar pedido" at bounding box center [531, 281] width 166 height 17
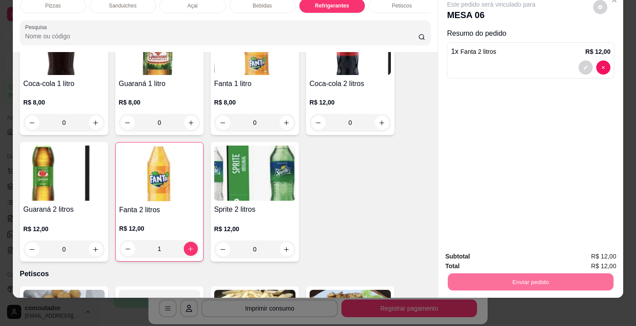
click at [592, 251] on button "Enviar pedido" at bounding box center [594, 254] width 50 height 17
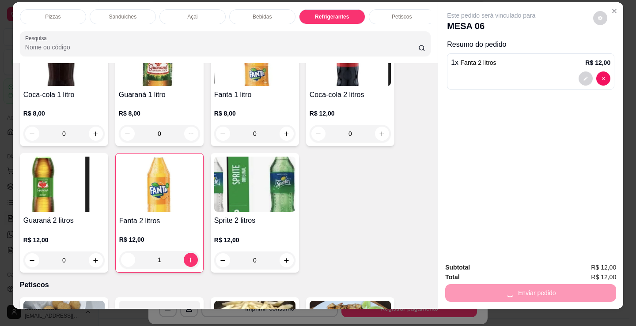
scroll to position [0, 0]
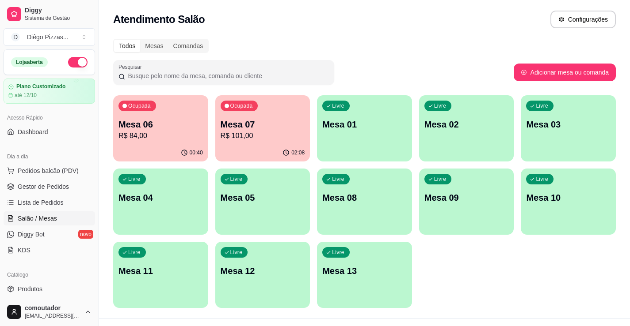
click at [194, 135] on p "R$ 84,00" at bounding box center [160, 136] width 84 height 11
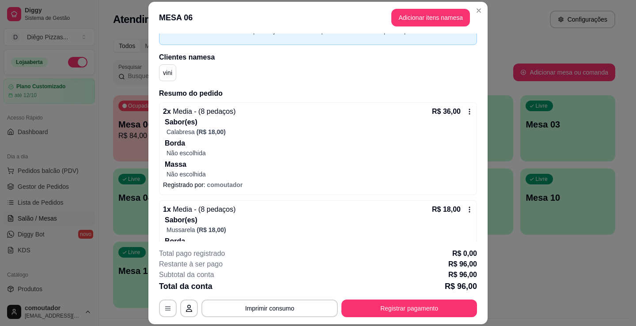
scroll to position [177, 0]
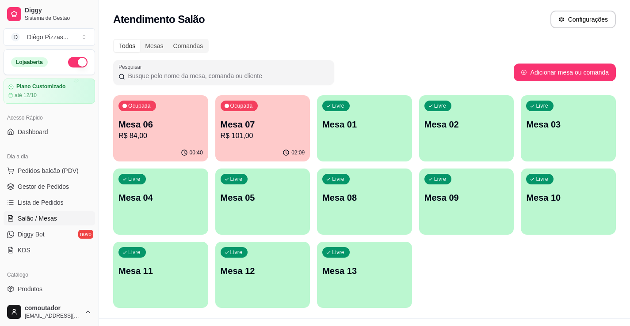
click at [174, 140] on p "R$ 84,00" at bounding box center [160, 136] width 84 height 11
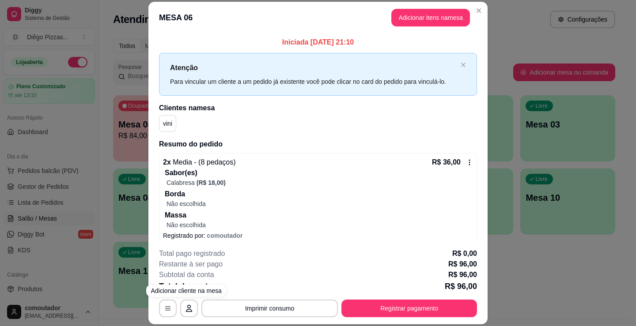
click at [263, 299] on div "**********" at bounding box center [318, 283] width 318 height 69
click at [265, 307] on button "Imprimir consumo" at bounding box center [269, 309] width 137 height 18
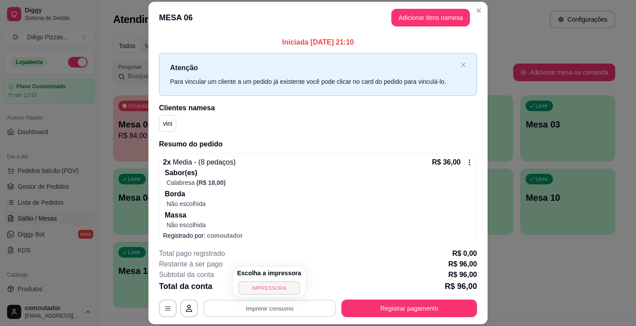
click at [264, 292] on button "IMPRESSORA" at bounding box center [269, 288] width 62 height 14
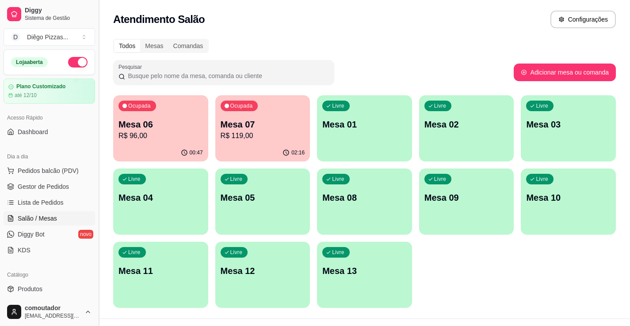
click at [99, 190] on button "Toggle Sidebar" at bounding box center [98, 163] width 7 height 326
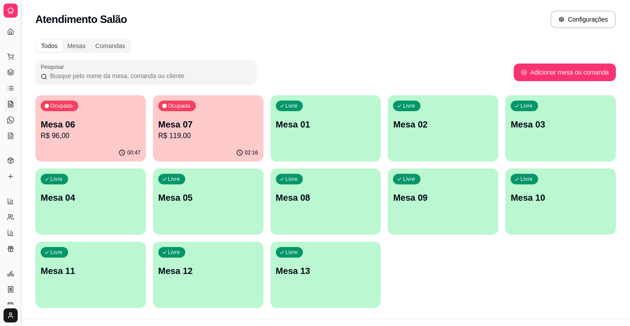
click at [23, 176] on button "Toggle Sidebar" at bounding box center [20, 163] width 7 height 326
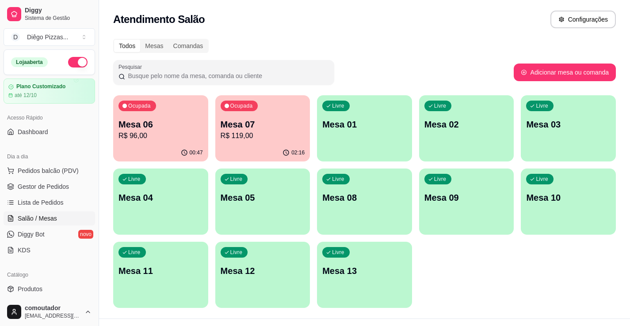
click at [80, 56] on div "Loja aberta" at bounding box center [49, 62] width 91 height 25
click at [86, 60] on div "Loja aberta" at bounding box center [49, 62] width 91 height 25
click at [71, 68] on div "Loja aberta" at bounding box center [49, 62] width 91 height 25
click at [73, 65] on button "button" at bounding box center [77, 62] width 19 height 11
click at [147, 123] on p "Mesa 06" at bounding box center [161, 125] width 82 height 12
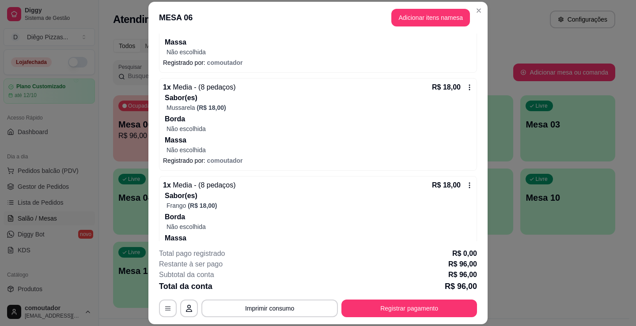
scroll to position [276, 0]
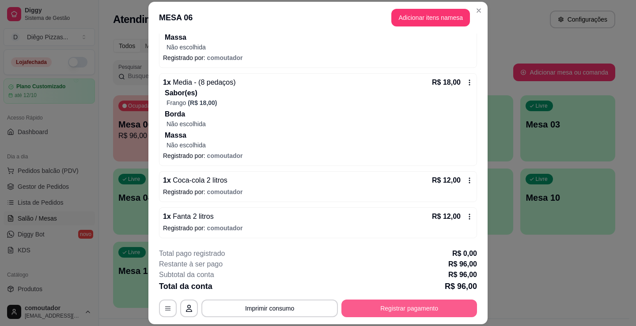
click at [377, 313] on button "Registrar pagamento" at bounding box center [409, 309] width 136 height 18
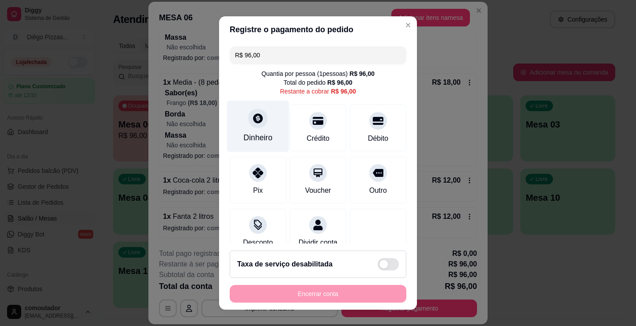
click at [261, 119] on div at bounding box center [257, 118] width 19 height 19
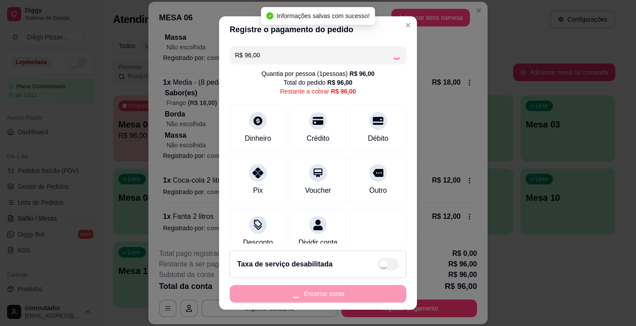
type input "R$ 0,00"
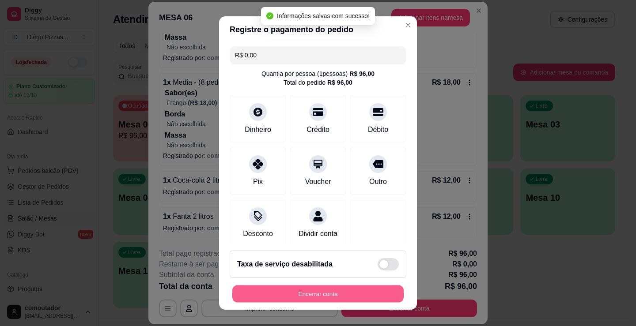
click at [331, 294] on button "Encerrar conta" at bounding box center [317, 294] width 171 height 17
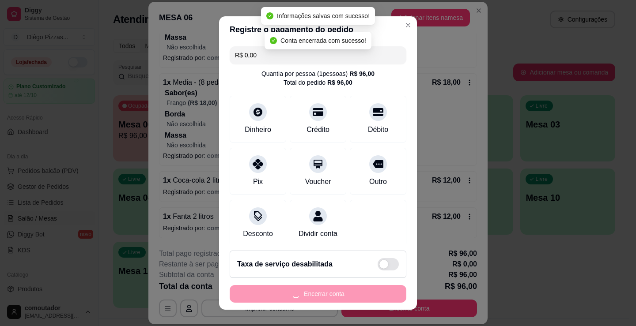
scroll to position [0, 0]
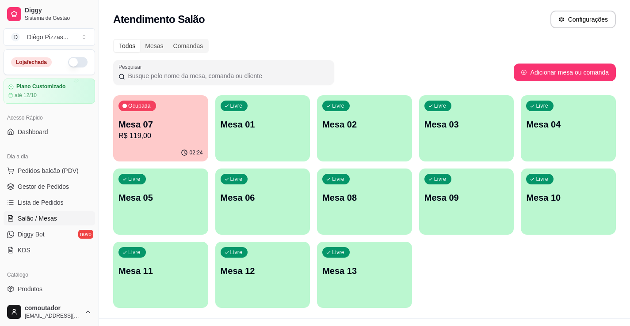
click at [184, 124] on p "Mesa 07" at bounding box center [160, 124] width 84 height 12
click at [143, 122] on p "Mesa 07" at bounding box center [160, 124] width 84 height 12
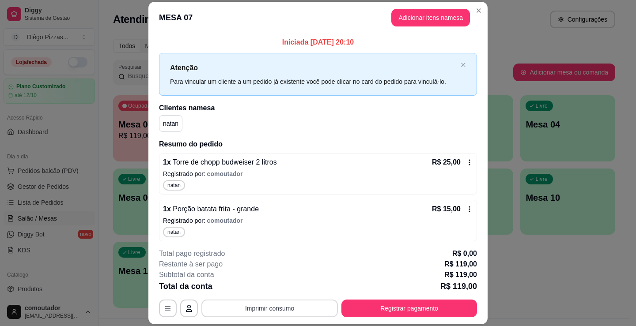
click at [281, 303] on button "Imprimir consumo" at bounding box center [269, 309] width 137 height 18
click at [275, 289] on button "IMPRESSORA" at bounding box center [269, 288] width 64 height 14
click at [392, 311] on button "Registrar pagamento" at bounding box center [409, 309] width 136 height 18
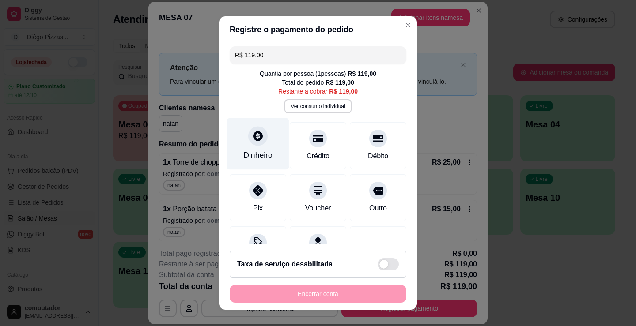
click at [257, 142] on div at bounding box center [257, 135] width 19 height 19
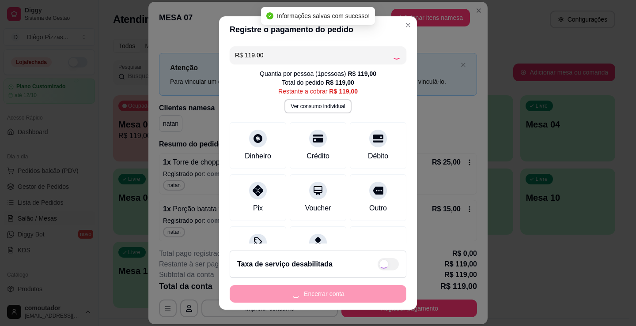
type input "R$ 0,00"
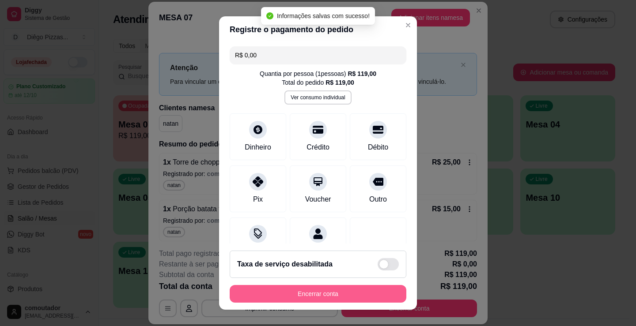
click at [356, 295] on button "Encerrar conta" at bounding box center [318, 294] width 177 height 18
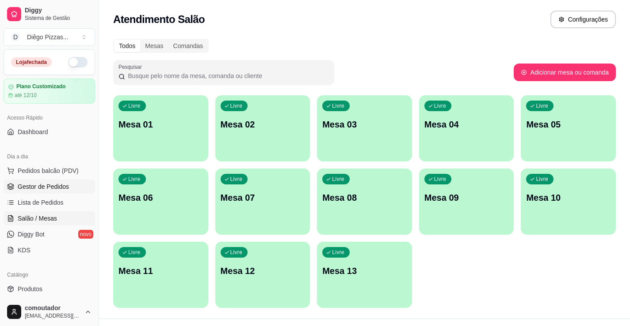
click at [38, 185] on span "Gestor de Pedidos" at bounding box center [43, 186] width 51 height 9
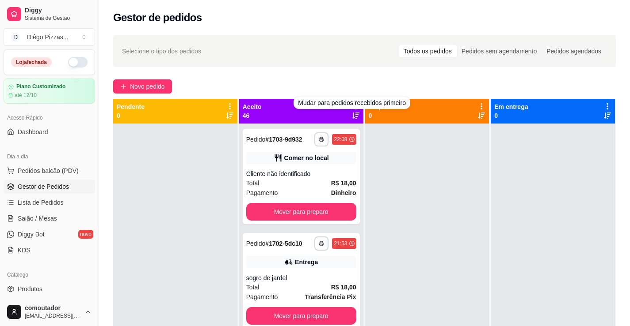
click at [306, 62] on div "Selecione o tipo dos pedidos Todos os pedidos Pedidos sem agendamento Pedidos a…" at bounding box center [364, 51] width 502 height 32
click at [351, 109] on div "Mudar para pedidos recebidos primeiro" at bounding box center [351, 103] width 117 height 12
click at [293, 102] on div "Mudar para pedidos recebidos primeiro" at bounding box center [351, 103] width 117 height 12
click at [269, 101] on div "Aceito 46" at bounding box center [301, 111] width 124 height 25
drag, startPoint x: 317, startPoint y: 66, endPoint x: 308, endPoint y: 85, distance: 21.1
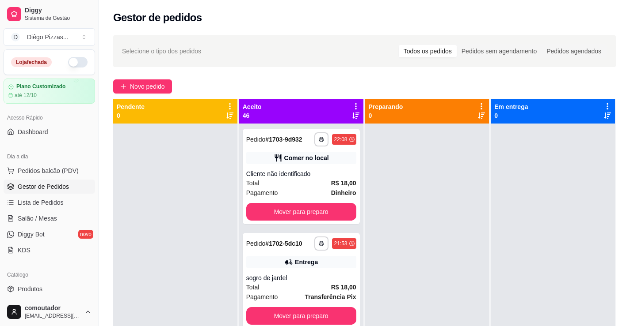
click at [308, 85] on div "Novo pedido" at bounding box center [364, 87] width 502 height 14
click at [352, 104] on icon at bounding box center [356, 106] width 8 height 8
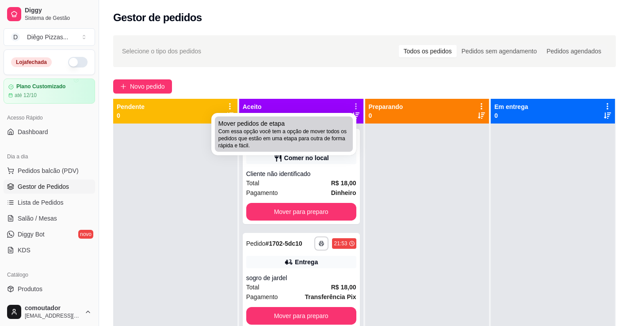
click at [322, 126] on div "Mover pedidos de etapa Com essa opção você tem a opção de mover todos os pedido…" at bounding box center [283, 134] width 131 height 30
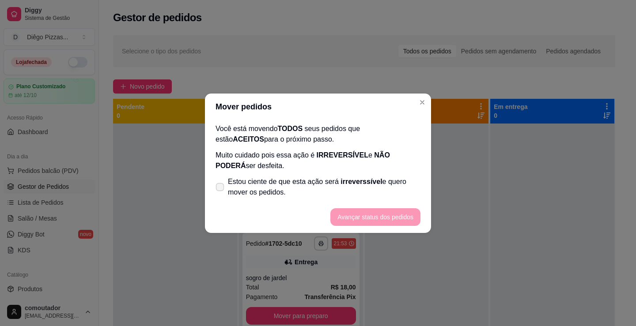
click at [277, 175] on label "Estou ciente de que esta ação será irreverssível e quero mover os pedidos." at bounding box center [318, 187] width 212 height 28
click at [221, 189] on input "Estou ciente de que esta ação será irreverssível e quero mover os pedidos." at bounding box center [218, 192] width 6 height 6
checkbox input "true"
click at [352, 224] on button "Avançar status dos pedidos" at bounding box center [375, 218] width 90 height 18
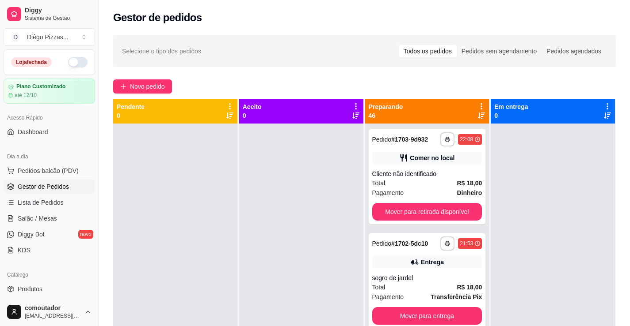
click at [477, 106] on icon at bounding box center [481, 106] width 8 height 8
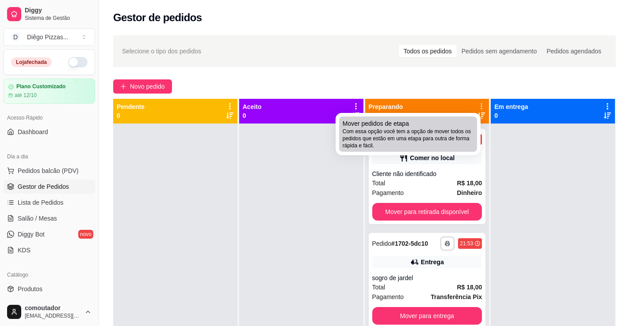
click at [421, 138] on span "Com essa opção você tem a opção de mover todos os pedidos que estão em uma etap…" at bounding box center [407, 138] width 131 height 21
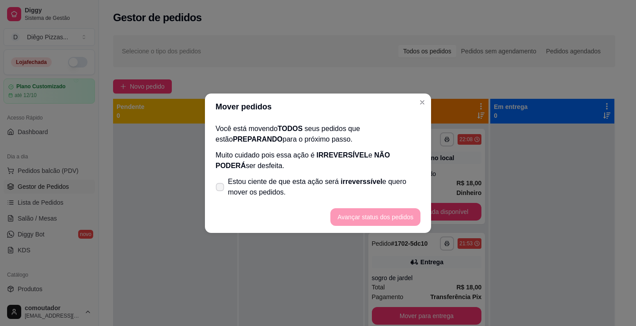
click at [351, 184] on span "irreverssível" at bounding box center [362, 182] width 42 height 8
click at [221, 189] on input "Estou ciente de que esta ação será irreverssível e quero mover os pedidos." at bounding box center [218, 192] width 6 height 6
checkbox input "true"
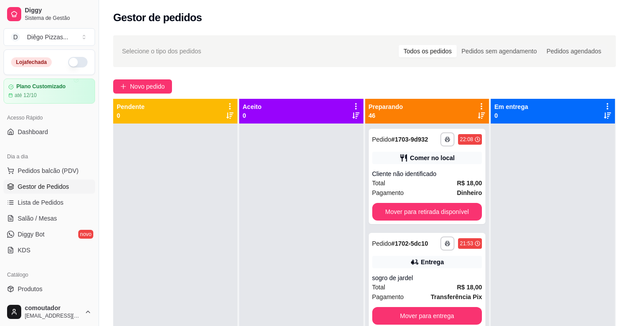
click at [476, 102] on div "Mudar para pedidos recebidos primeiro" at bounding box center [475, 104] width 99 height 11
click at [478, 101] on div "Preparando 46" at bounding box center [427, 111] width 124 height 25
click at [478, 102] on icon at bounding box center [481, 106] width 8 height 8
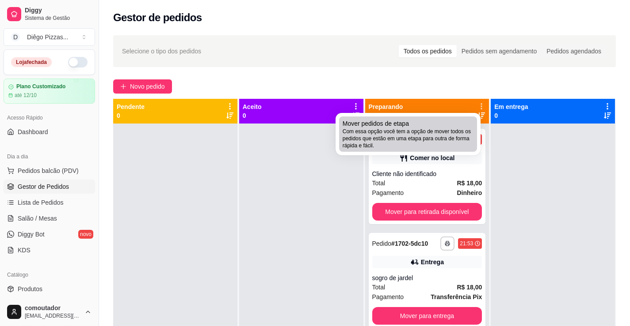
click at [407, 128] on span "Mover pedidos de etapa" at bounding box center [375, 123] width 66 height 9
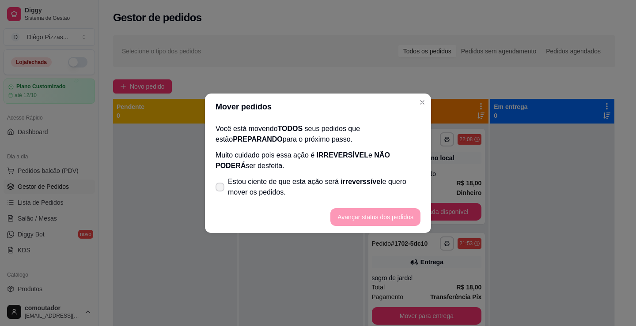
click at [314, 189] on span "Estou ciente de que esta ação será irreverssível e quero mover os pedidos." at bounding box center [324, 187] width 193 height 21
click at [221, 189] on input "Estou ciente de que esta ação será irreverssível e quero mover os pedidos." at bounding box center [218, 192] width 6 height 6
checkbox input "true"
click at [364, 223] on button "Avançar status dos pedidos" at bounding box center [375, 217] width 87 height 17
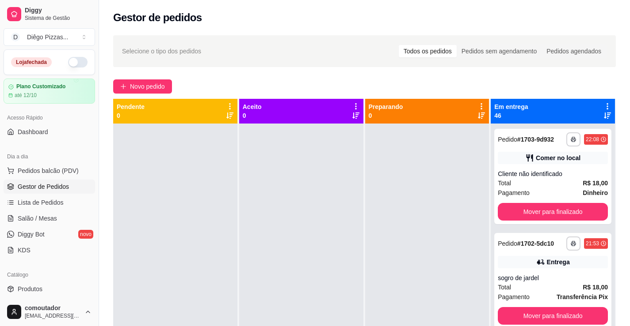
click at [604, 104] on icon at bounding box center [607, 106] width 8 height 8
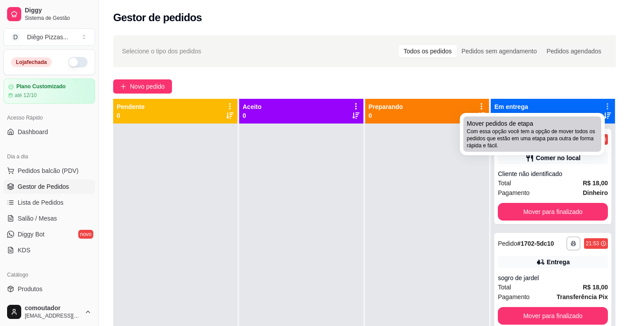
click at [520, 129] on span "Com essa opção você tem a opção de mover todos os pedidos que estão em uma etap…" at bounding box center [532, 138] width 131 height 21
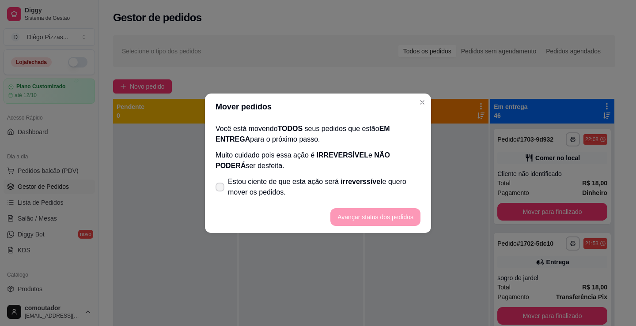
click at [317, 182] on span "Estou ciente de que esta ação será irreverssível e quero mover os pedidos." at bounding box center [324, 187] width 193 height 21
click at [221, 189] on input "Estou ciente de que esta ação será irreverssível e quero mover os pedidos." at bounding box center [218, 192] width 6 height 6
checkbox input "true"
click at [377, 212] on button "Avançar status dos pedidos" at bounding box center [375, 217] width 87 height 17
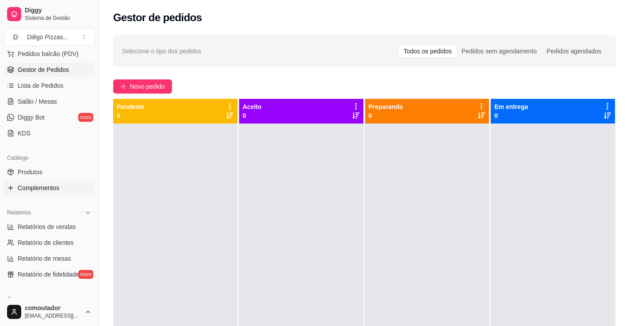
scroll to position [133, 0]
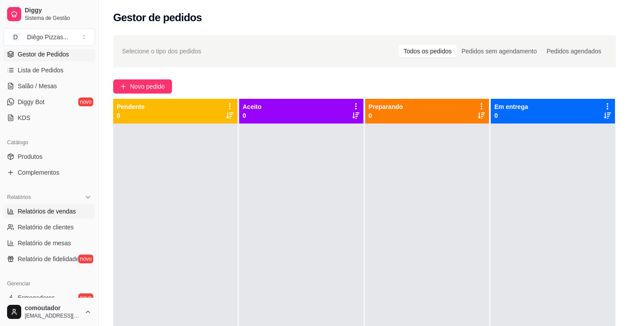
click at [60, 208] on span "Relatórios de vendas" at bounding box center [47, 211] width 58 height 9
select select "ALL"
select select "0"
